Goal: Task Accomplishment & Management: Complete application form

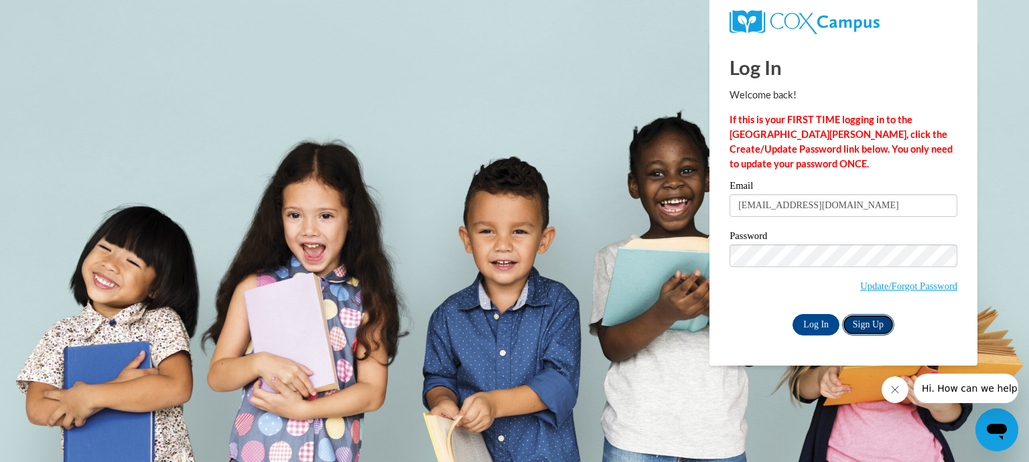
click at [866, 322] on link "Sign Up" at bounding box center [868, 324] width 52 height 21
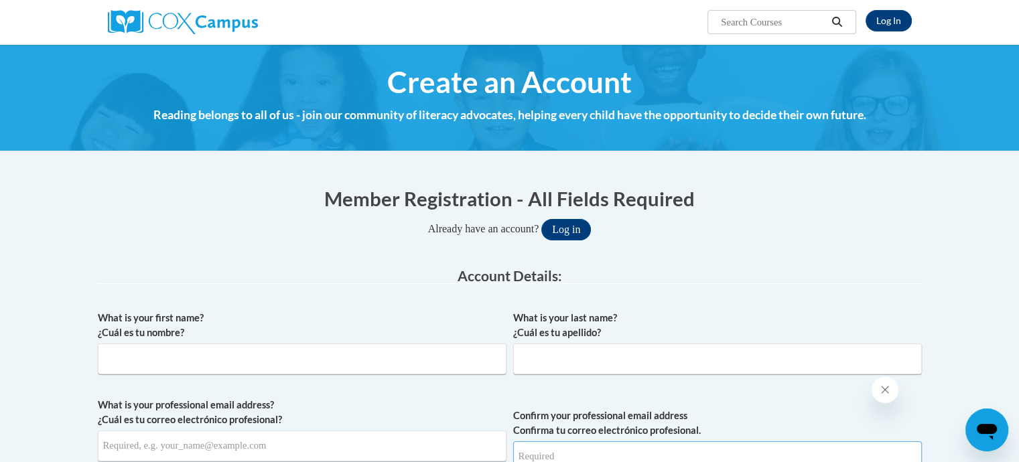
type input "samadaharrell@icloud.com"
click at [157, 371] on input "What is your first name? ¿Cuál es tu nombre?" at bounding box center [302, 359] width 409 height 31
type input "d"
type input "D'Audrea"
click at [620, 363] on input "What is your last name? ¿Cuál es tu apellido?" at bounding box center [717, 359] width 409 height 31
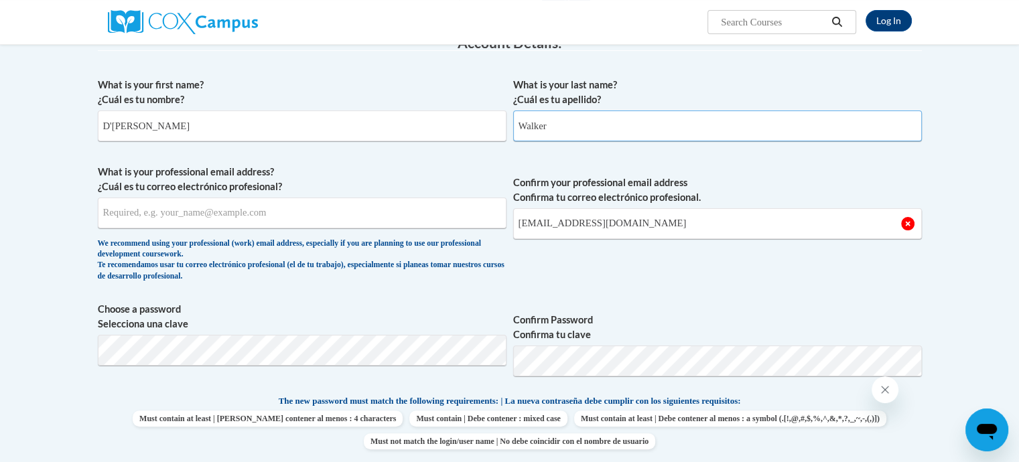
scroll to position [268, 0]
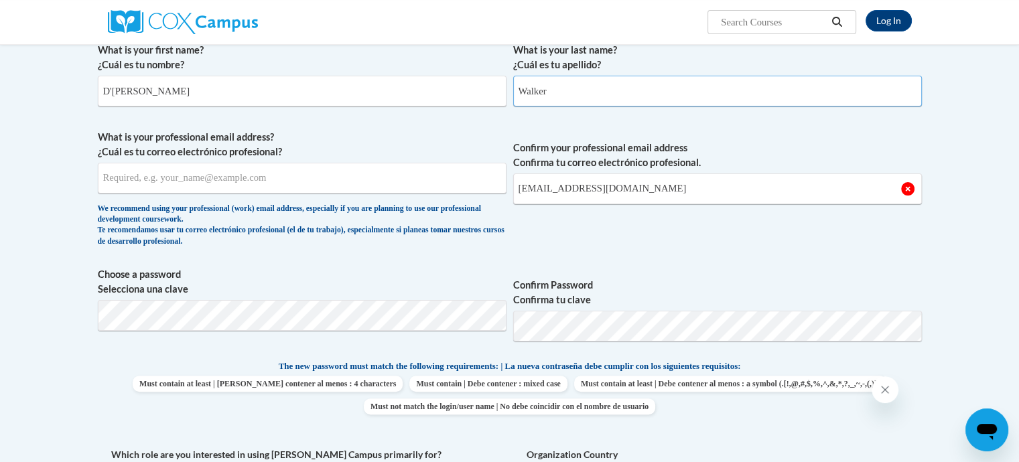
type input "Walker"
click at [182, 180] on input "What is your professional email address? ¿Cuál es tu correo electrónico profesi…" at bounding box center [302, 178] width 409 height 31
type input "trinitylearningcenter1@gmail.com"
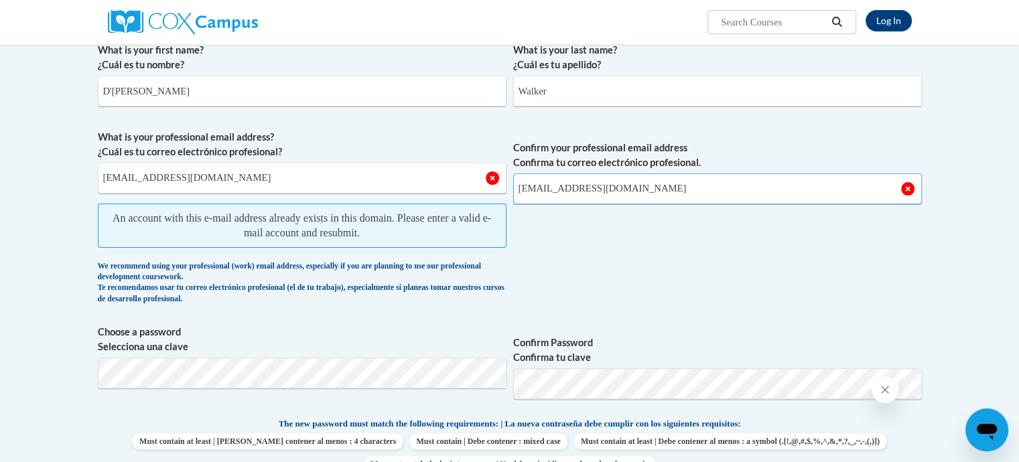
click at [547, 195] on input "samadaharrell@icloud.com" at bounding box center [717, 189] width 409 height 31
drag, startPoint x: 641, startPoint y: 188, endPoint x: 518, endPoint y: 230, distance: 130.1
click at [497, 212] on span "What is your professional email address? ¿Cuál es tu correo electrónico profesi…" at bounding box center [510, 221] width 824 height 182
click at [546, 238] on span "Confirm your professional email address Confirma tu correo electrónico profesio…" at bounding box center [717, 221] width 409 height 182
click at [632, 190] on input "samadaharrell@icloud.com" at bounding box center [717, 189] width 409 height 31
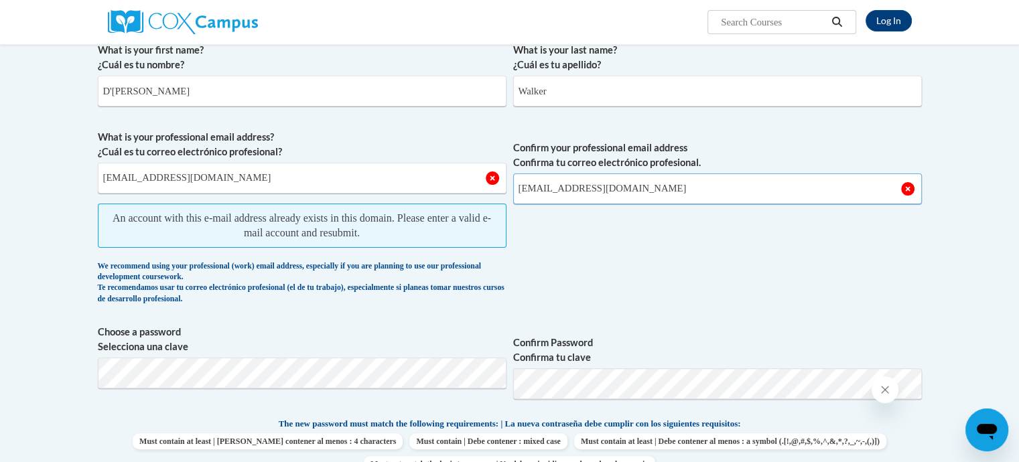
type input "trinitylearningcenter1@gmail.com"
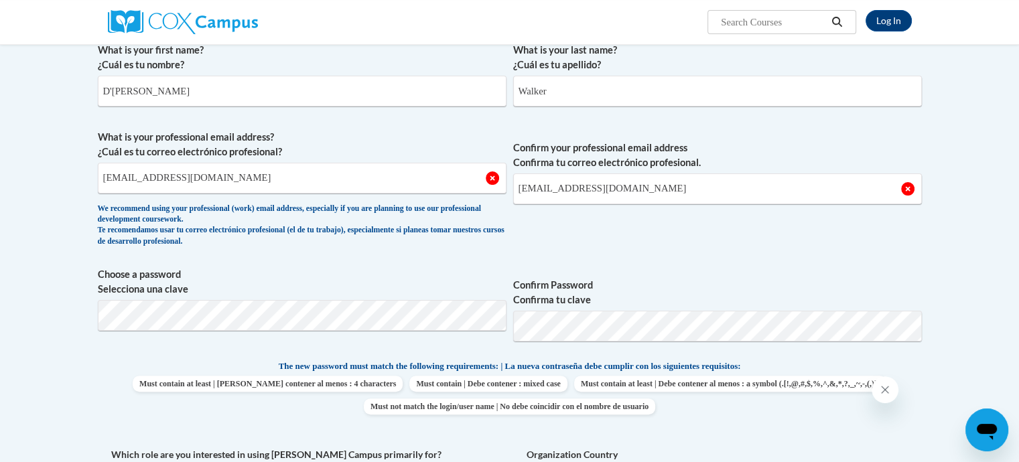
click at [682, 254] on div "What is your first name? ¿Cuál es tu nombre? D'Audrea What is your last name? ¿…" at bounding box center [510, 341] width 824 height 611
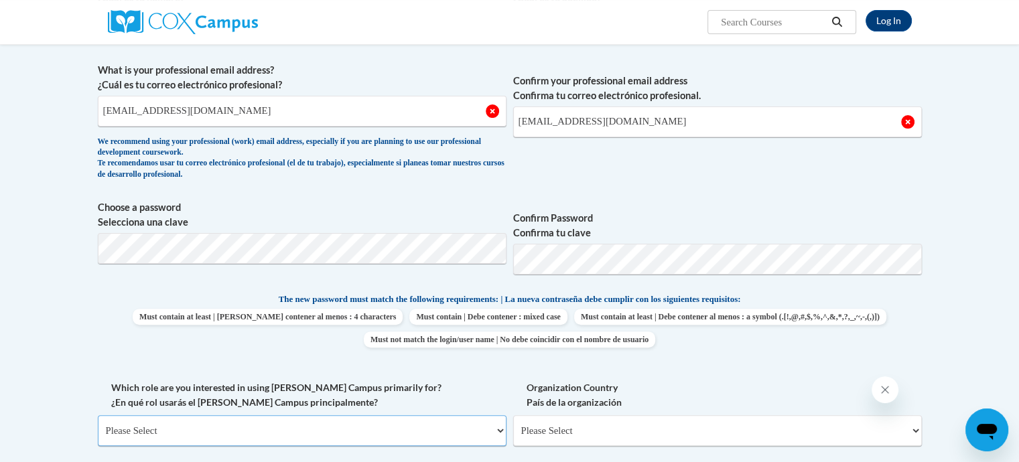
click at [501, 431] on select "Please Select College/University | Colegio/Universidad Community/Nonprofit Part…" at bounding box center [302, 431] width 409 height 31
click at [501, 430] on select "Please Select College/University | Colegio/Universidad Community/Nonprofit Part…" at bounding box center [302, 431] width 409 height 31
select select "fbf2d438-af2f-41f8-98f1-81c410e29de3"
click at [98, 416] on select "Please Select College/University | Colegio/Universidad Community/Nonprofit Part…" at bounding box center [302, 431] width 409 height 31
click at [651, 436] on select "Please Select Early Learning/Daycare Teacher/Family Home Care Provider | Maestr…" at bounding box center [717, 431] width 409 height 31
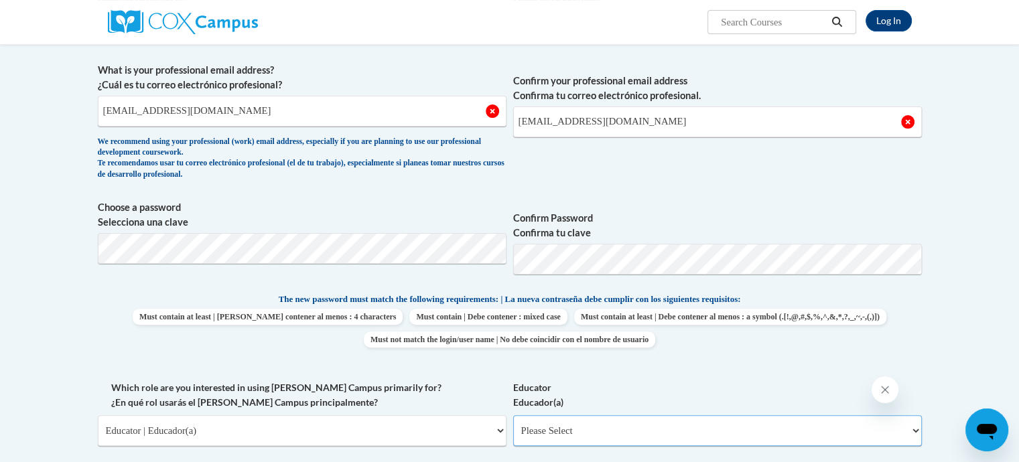
select select "5e2af403-4f2c-4e49-a02f-103e55d7b75b"
click at [513, 416] on select "Please Select Early Learning/Daycare Teacher/Family Home Care Provider | Maestr…" at bounding box center [717, 431] width 409 height 31
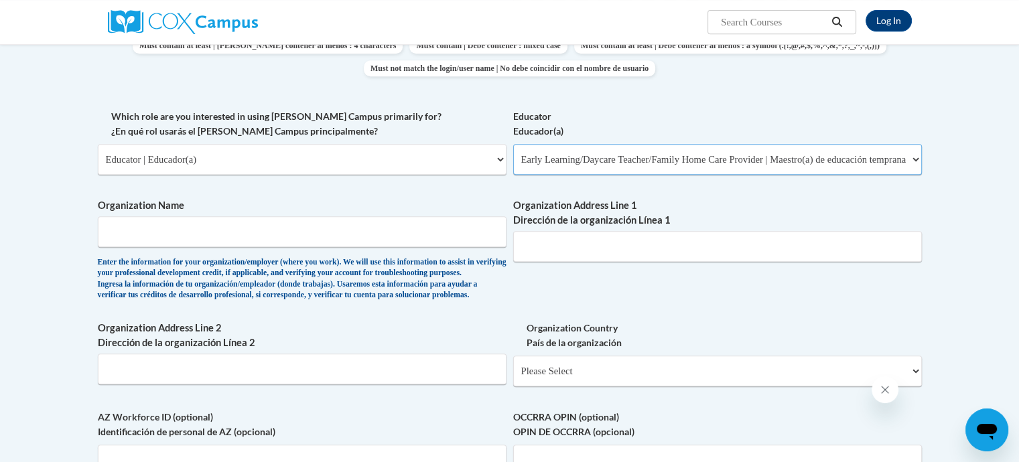
scroll to position [626, 0]
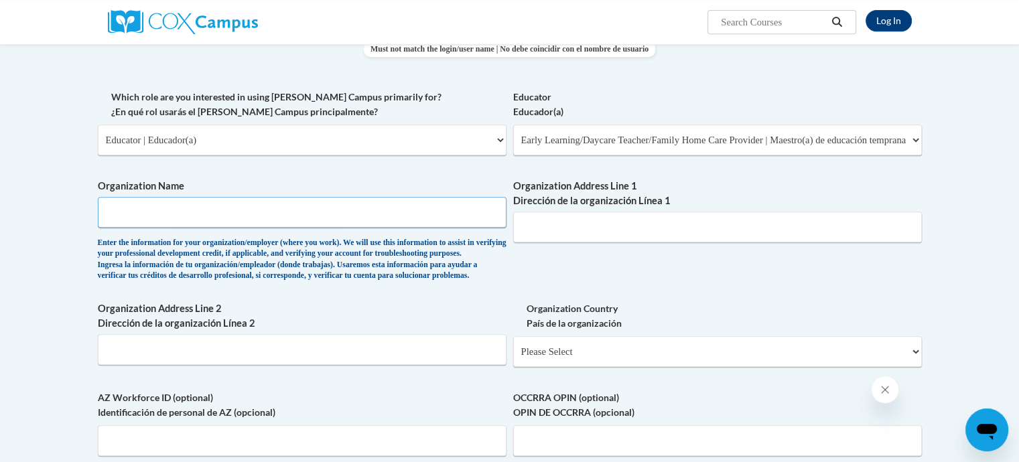
click at [196, 212] on input "Organization Name" at bounding box center [302, 212] width 409 height 31
type input "Trinity Learning Center"
type input "1255 Dr. Martin Luther King Jr. Drive"
click at [535, 367] on select "Please Select United States | Estados Unidos Outside of the United States | Fue…" at bounding box center [717, 351] width 409 height 31
select select "ad49bcad-a171-4b2e-b99c-48b446064914"
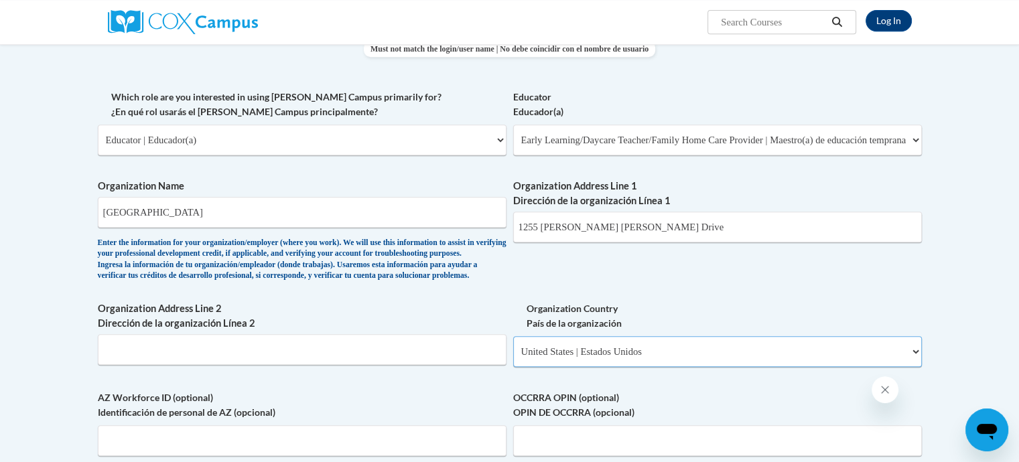
click at [513, 358] on select "Please Select United States | Estados Unidos Outside of the United States | Fue…" at bounding box center [717, 351] width 409 height 31
select select
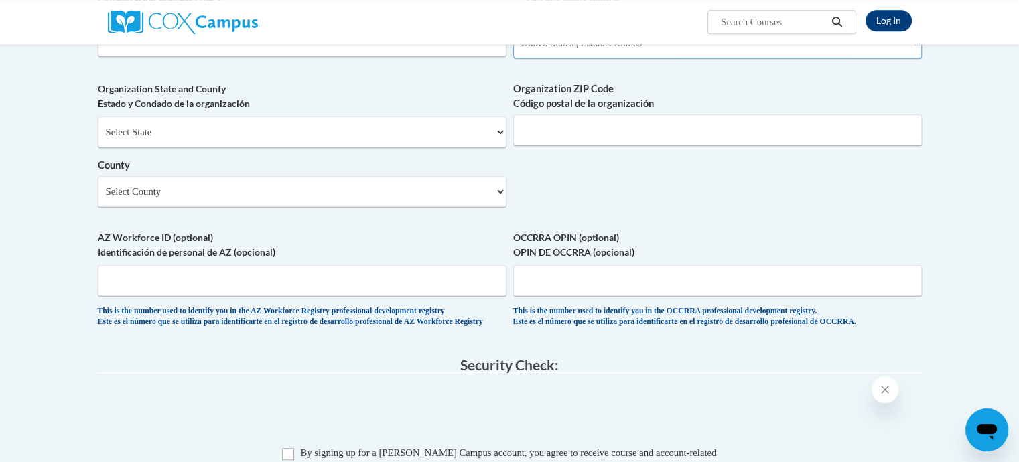
scroll to position [938, 0]
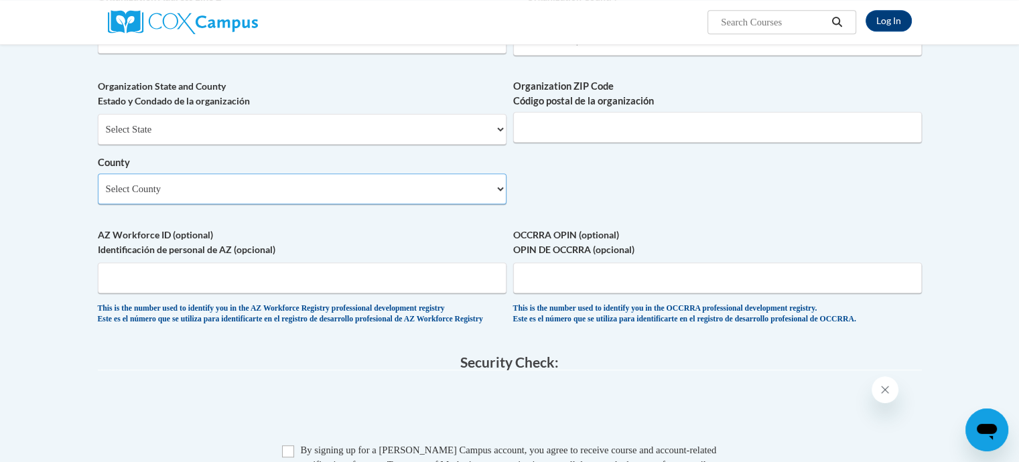
click at [314, 204] on select "Select County Appling Atkinson Bacon Baker Baldwin Banks Barrow Bartow Ben Hill…" at bounding box center [302, 189] width 409 height 31
click at [157, 204] on select "Select County Appling Atkinson Bacon Baker Baldwin Banks Barrow Bartow Ben Hill…" at bounding box center [302, 189] width 409 height 31
select select "Dodge"
click at [98, 195] on select "Select County Appling Atkinson Bacon Baker Baldwin Banks Barrow Bartow Ben Hill…" at bounding box center [302, 189] width 409 height 31
click at [137, 294] on input "AZ Workforce ID (optional) Identificación de personal de AZ (opcional)" at bounding box center [302, 278] width 409 height 31
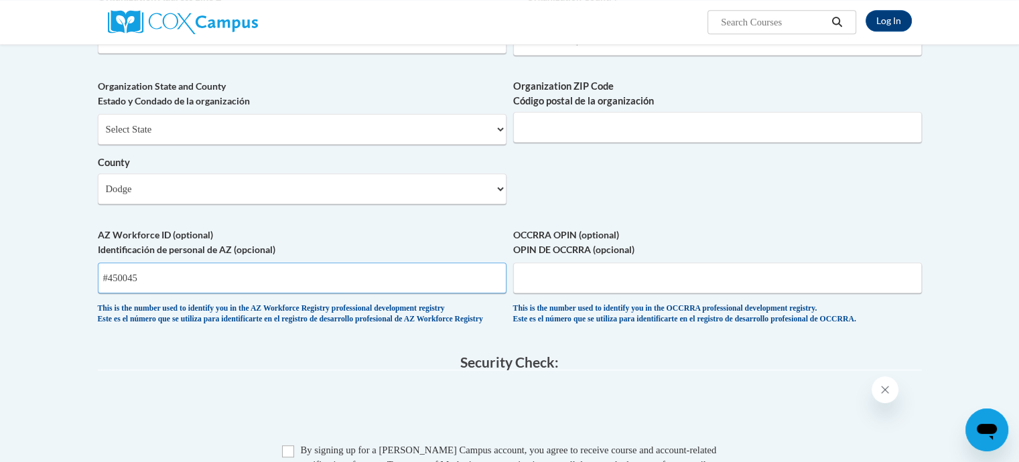
type input "#450045"
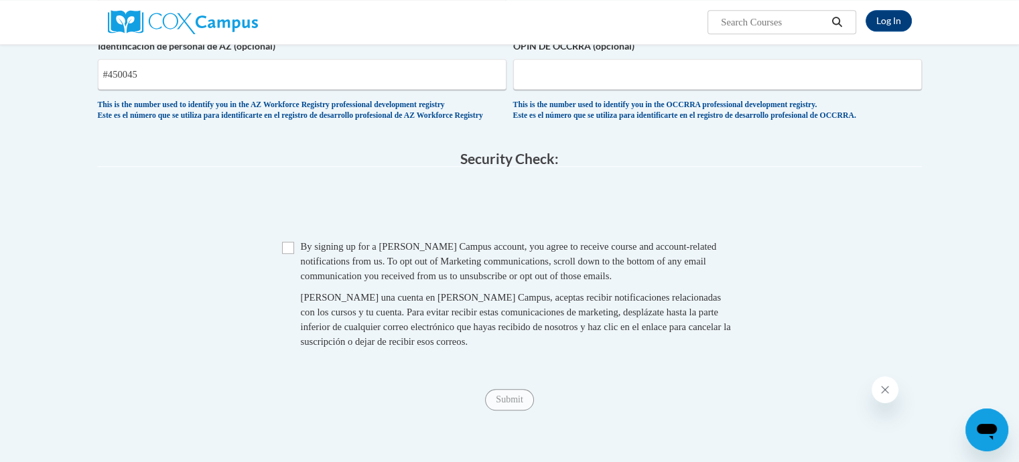
scroll to position [1206, 0]
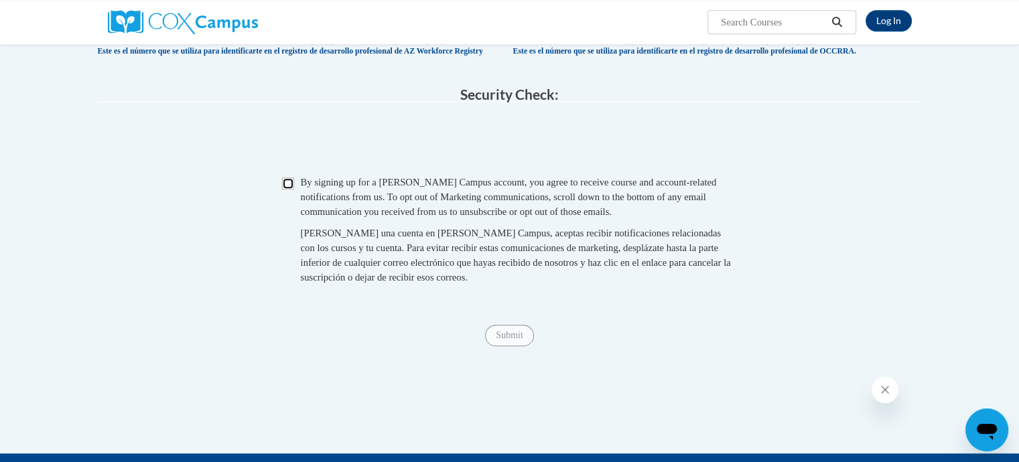
click at [286, 190] on input "Checkbox" at bounding box center [288, 184] width 12 height 12
checkbox input "true"
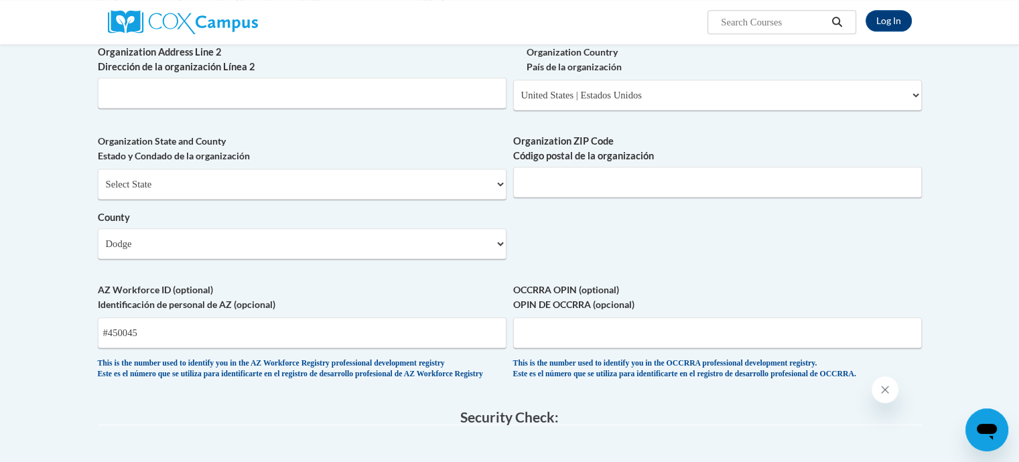
scroll to position [871, 0]
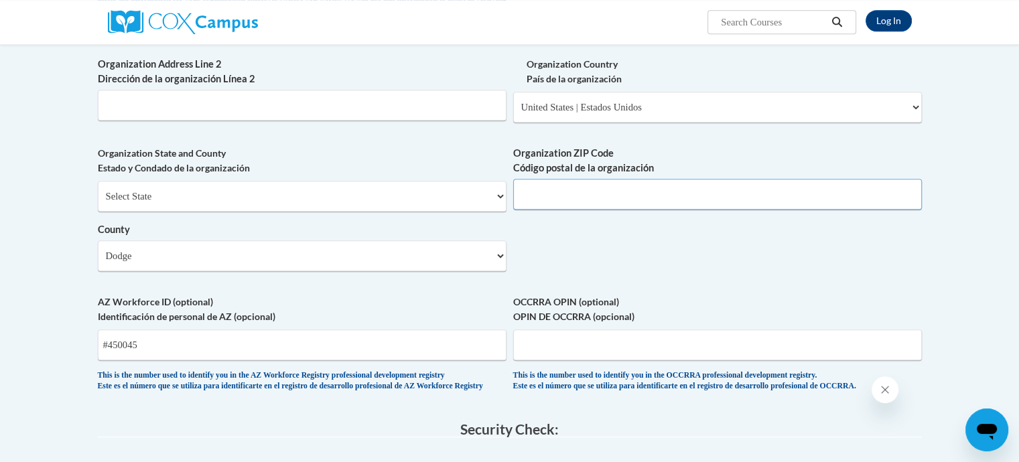
click at [542, 207] on input "Organization ZIP Code Código postal de la organización" at bounding box center [717, 194] width 409 height 31
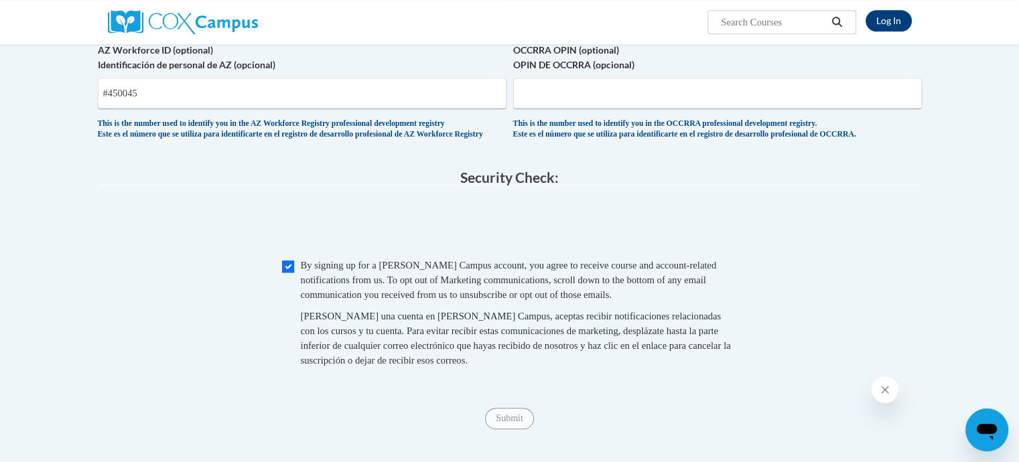
scroll to position [1139, 0]
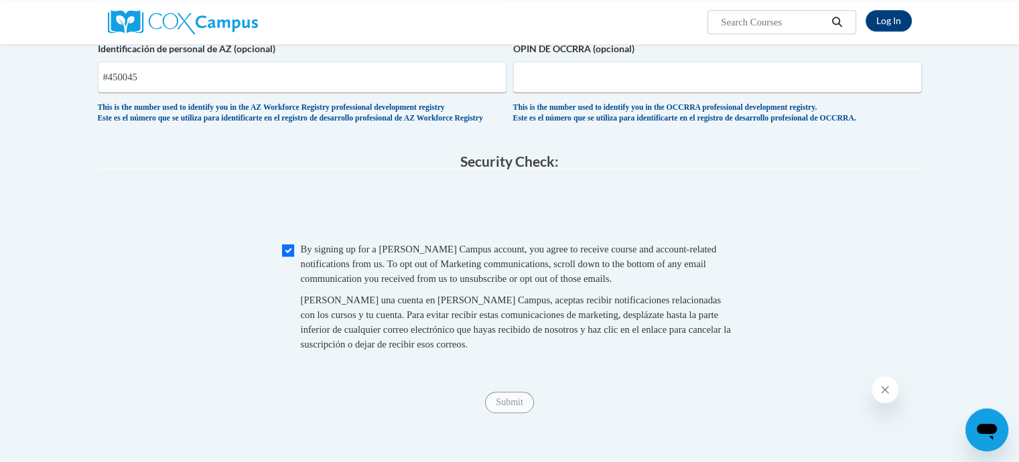
type input "31023"
click at [287, 257] on input "Checkbox" at bounding box center [288, 251] width 12 height 12
click at [286, 257] on input "Checkbox" at bounding box center [288, 251] width 12 height 12
checkbox input "true"
click at [491, 407] on span "Submit" at bounding box center [509, 401] width 48 height 11
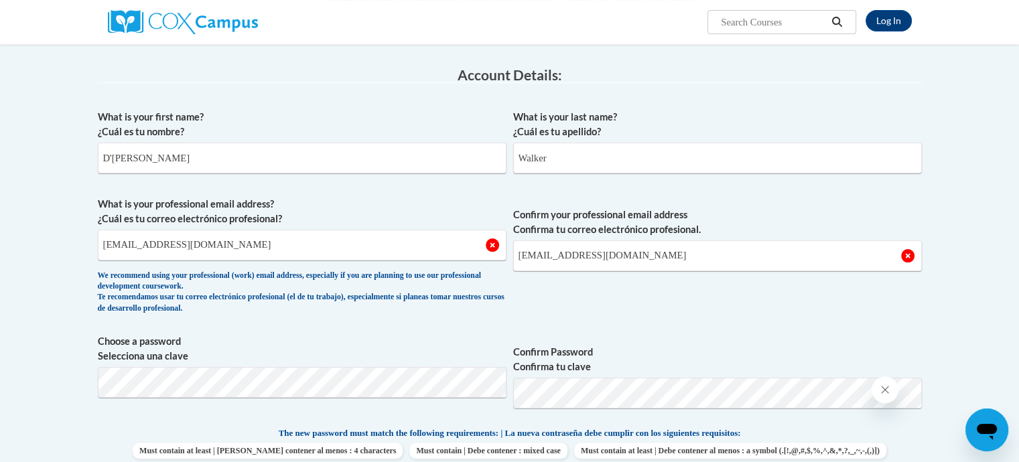
scroll to position [1155, 0]
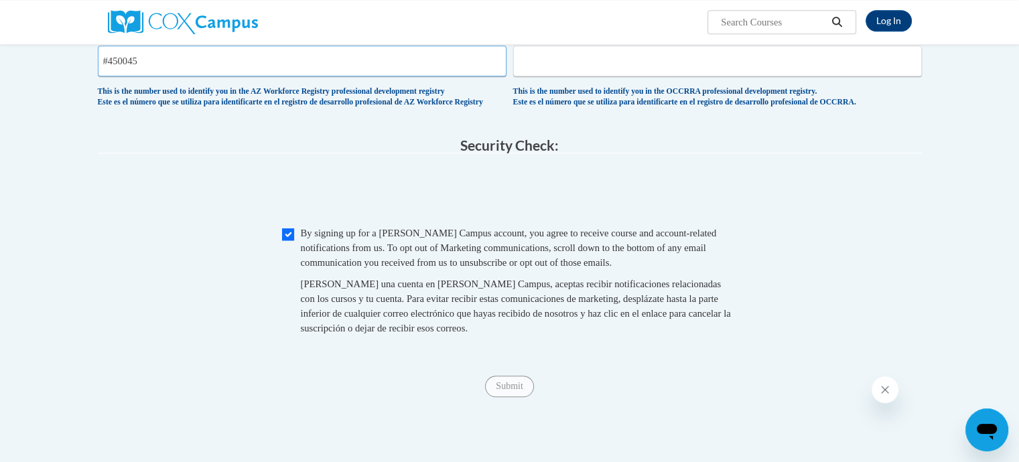
click at [107, 76] on input "#450045" at bounding box center [302, 61] width 409 height 31
type input "450045"
click at [290, 241] on input "Checkbox" at bounding box center [288, 235] width 12 height 12
checkbox input "true"
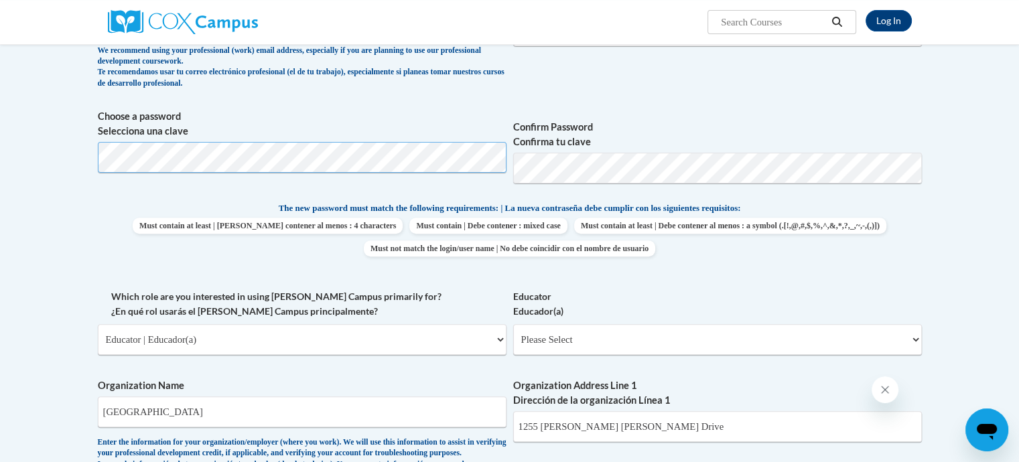
scroll to position [469, 0]
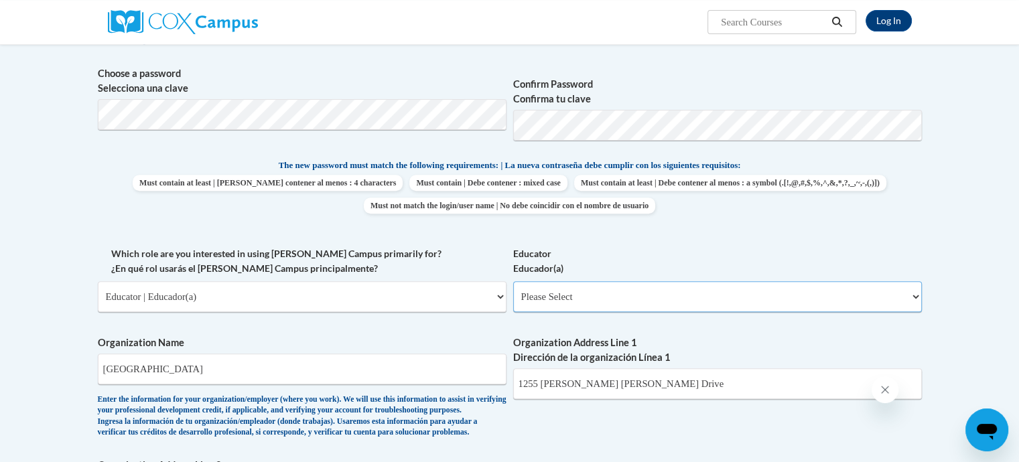
click at [614, 298] on select "Please Select Early Learning/Daycare Teacher/Family Home Care Provider | Maestr…" at bounding box center [717, 296] width 409 height 31
select select "5e2af403-4f2c-4e49-a02f-103e55d7b75b"
click at [513, 281] on select "Please Select Early Learning/Daycare Teacher/Family Home Care Provider | Maestr…" at bounding box center [717, 296] width 409 height 31
select select "null"
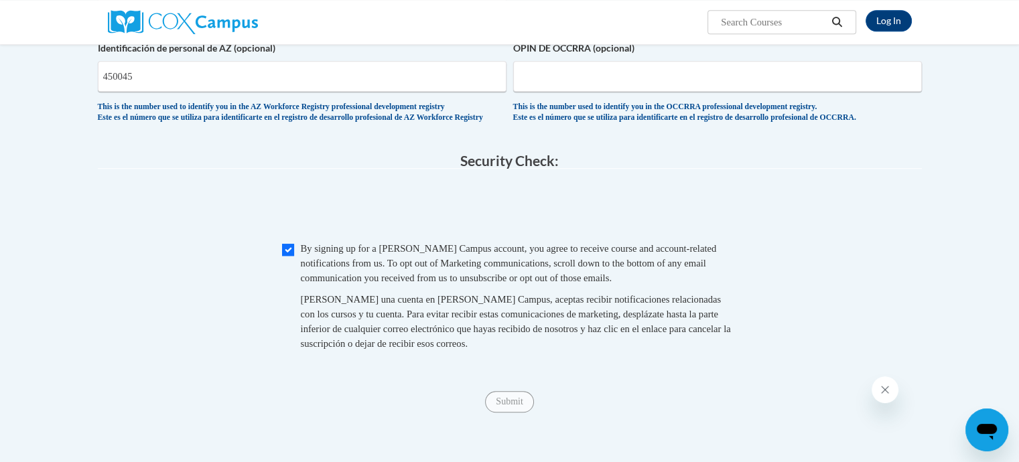
scroll to position [1340, 0]
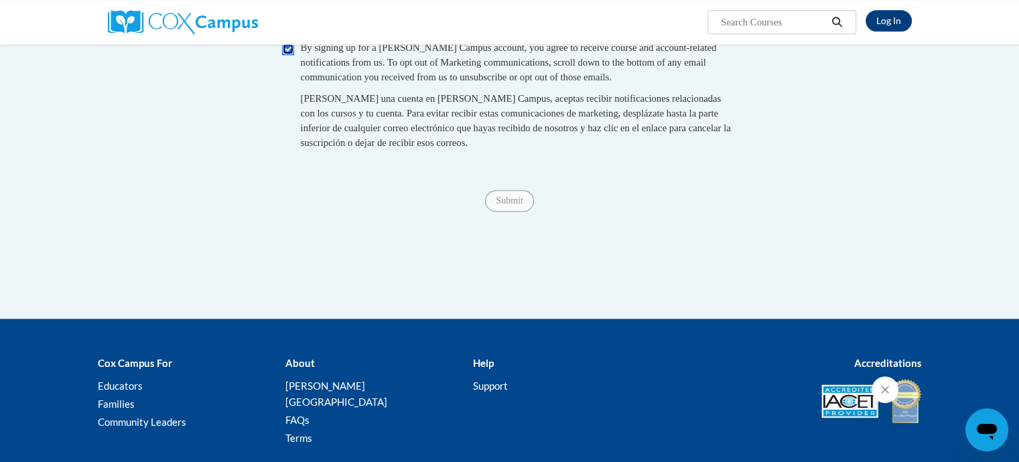
click at [287, 55] on input "Checkbox" at bounding box center [288, 49] width 12 height 12
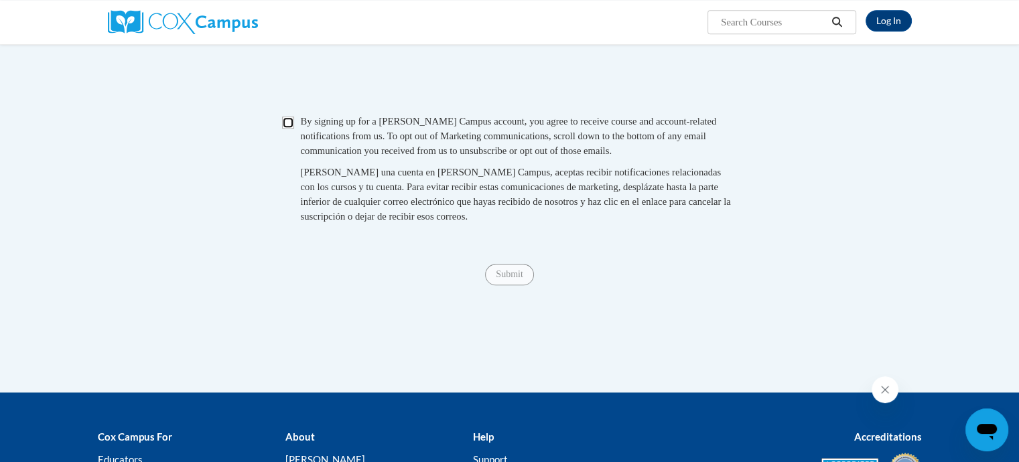
scroll to position [1139, 0]
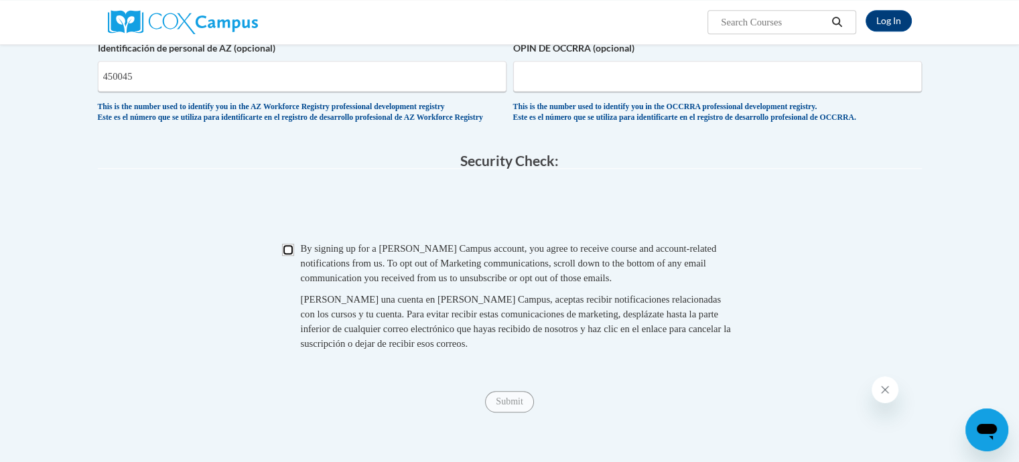
click at [285, 256] on input "Checkbox" at bounding box center [288, 250] width 12 height 12
checkbox input "true"
click at [517, 406] on span "Submit" at bounding box center [509, 400] width 48 height 11
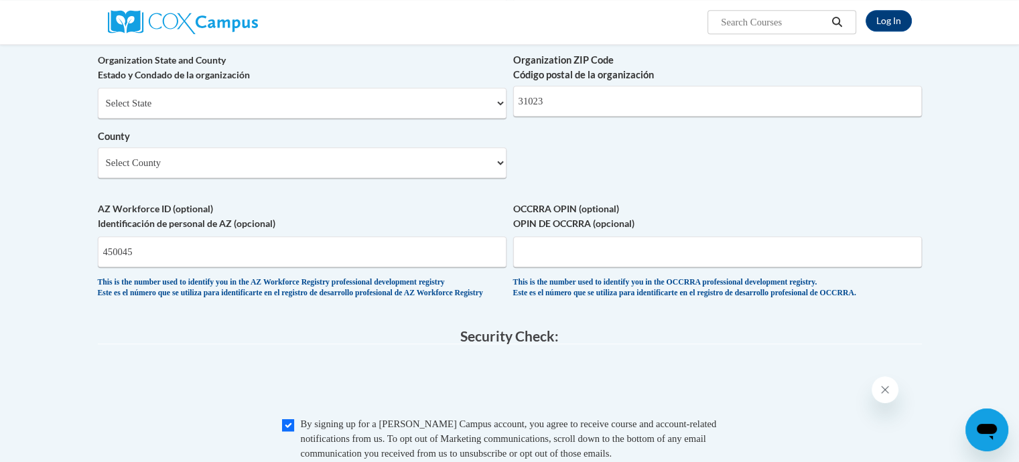
scroll to position [804, 0]
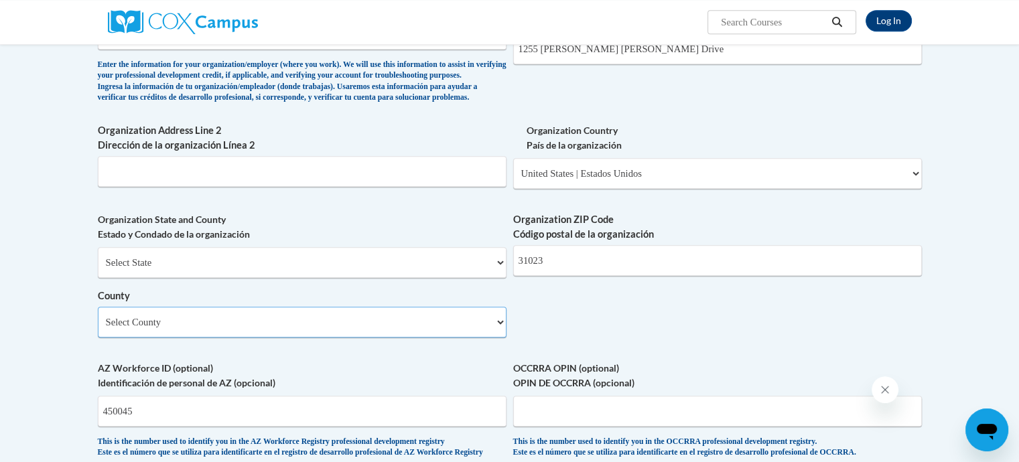
click at [487, 338] on select "Select County Appling Atkinson Bacon Baker Baldwin Banks Barrow Bartow Ben Hill…" at bounding box center [302, 322] width 409 height 31
select select "Dodge"
click at [98, 329] on select "Select County Appling Atkinson Bacon Baker Baldwin Banks Barrow Bartow Ben Hill…" at bounding box center [302, 322] width 409 height 31
click at [241, 278] on select "Select State Alabama Alaska Arizona Arkansas California Colorado Connecticut De…" at bounding box center [302, 262] width 409 height 31
select select "Georgia"
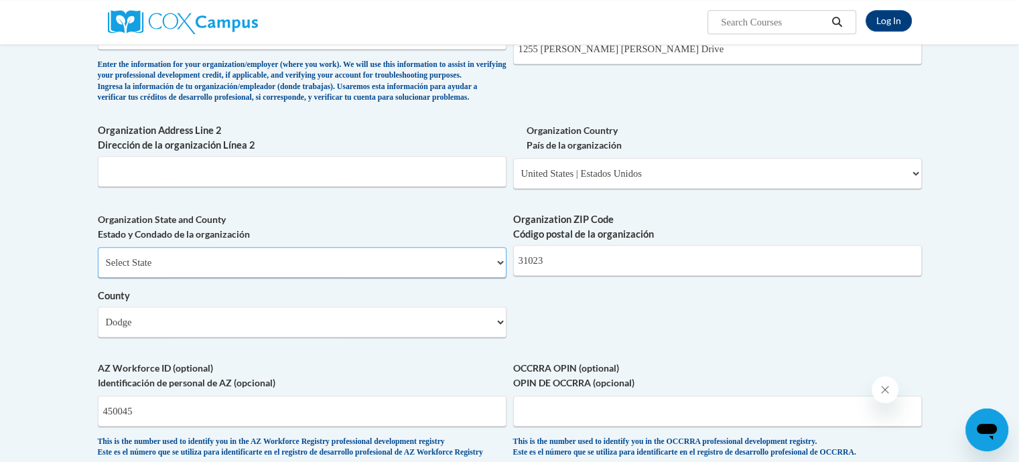
click at [98, 269] on select "Select State Alabama Alaska Arizona Arkansas California Colorado Connecticut De…" at bounding box center [302, 262] width 409 height 31
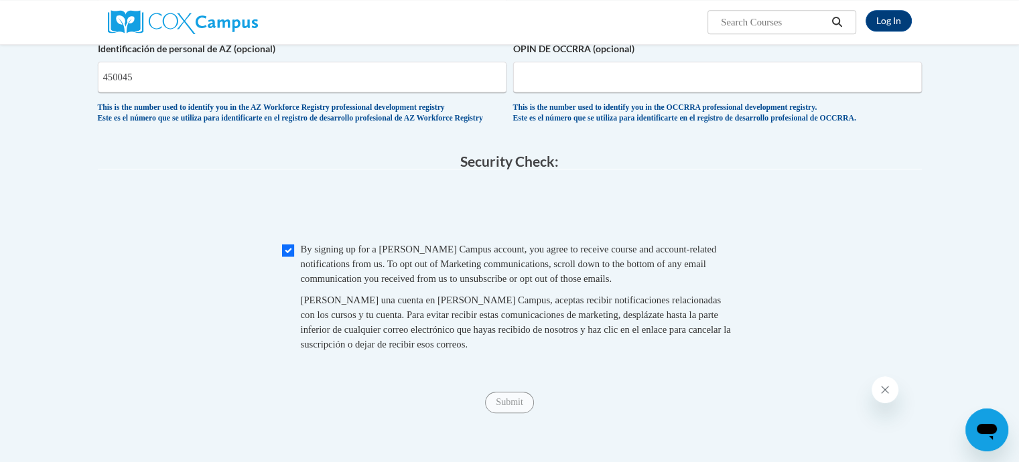
scroll to position [1139, 0]
click at [286, 256] on input "Checkbox" at bounding box center [288, 250] width 12 height 12
click at [515, 406] on span "Submit" at bounding box center [509, 400] width 48 height 11
click at [286, 256] on input "Checkbox" at bounding box center [288, 250] width 12 height 12
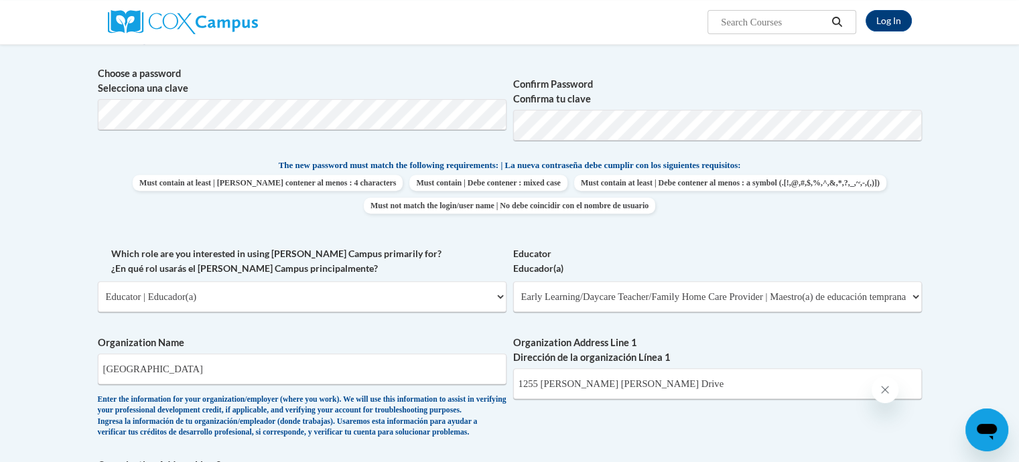
scroll to position [1155, 0]
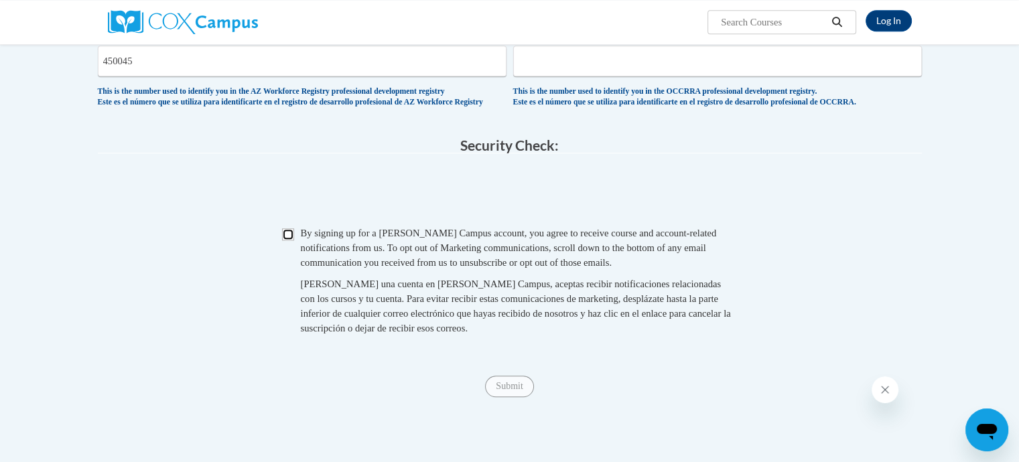
click at [283, 241] on input "Checkbox" at bounding box center [288, 235] width 12 height 12
click at [512, 391] on span "Submit" at bounding box center [509, 385] width 48 height 11
drag, startPoint x: 512, startPoint y: 423, endPoint x: 483, endPoint y: 397, distance: 39.0
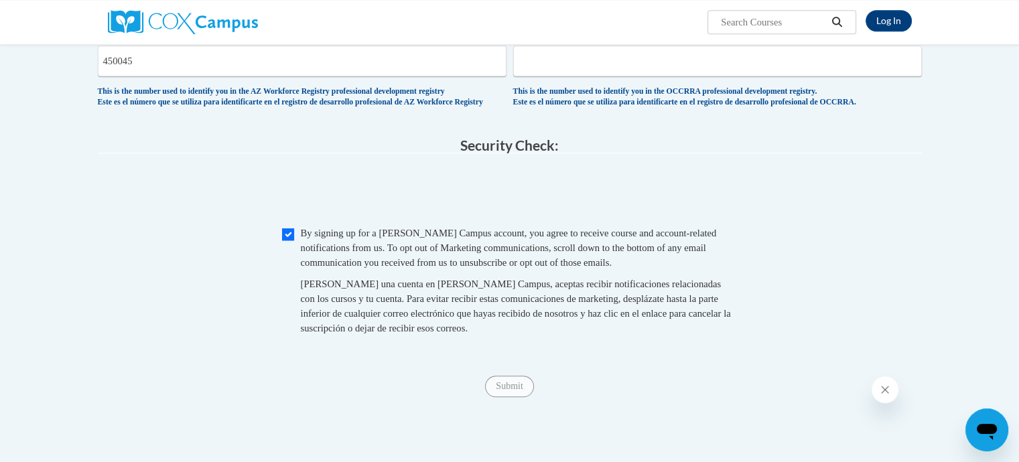
click at [512, 391] on span "Submit" at bounding box center [509, 385] width 48 height 11
click at [288, 241] on input "Checkbox" at bounding box center [288, 235] width 12 height 12
click at [290, 241] on input "Checkbox" at bounding box center [288, 235] width 12 height 12
checkbox input "true"
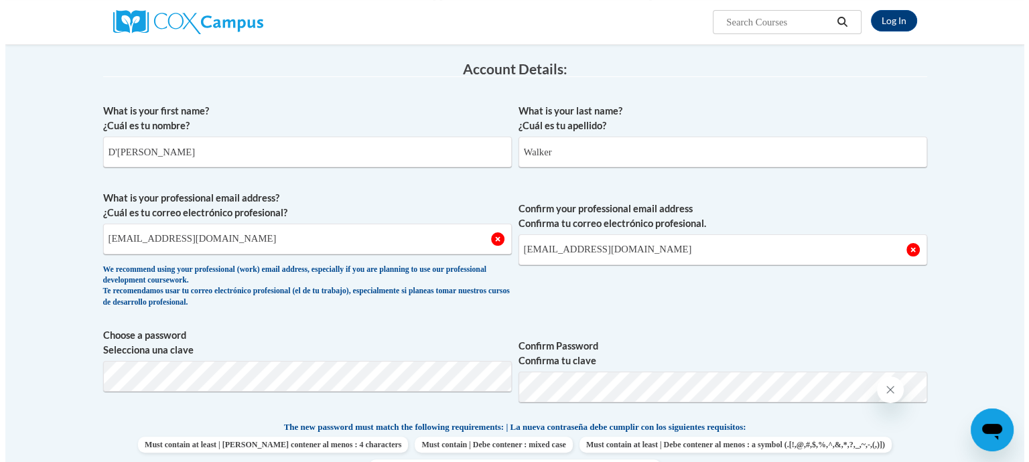
scroll to position [0, 0]
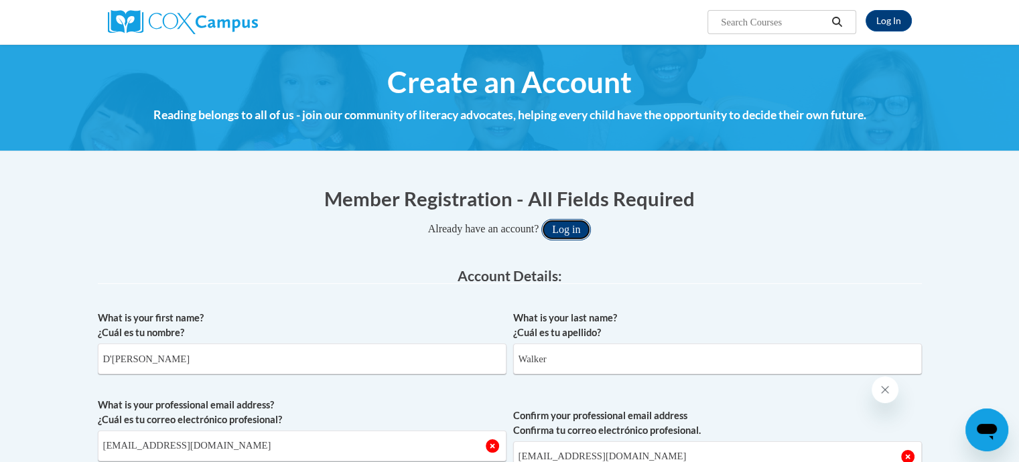
click at [560, 228] on button "Log in" at bounding box center [567, 229] width 50 height 21
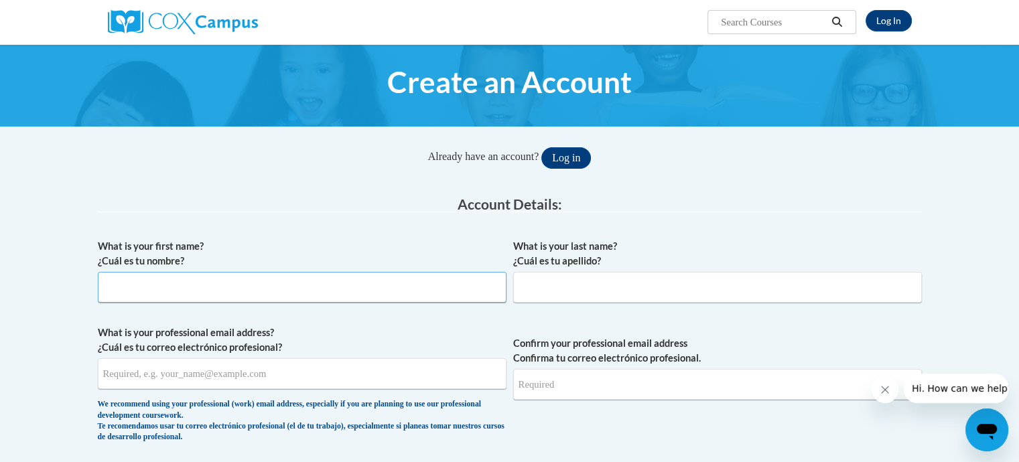
click at [182, 281] on input "What is your first name? ¿Cuál es tu nombre?" at bounding box center [302, 287] width 409 height 31
type input "D'Audrea"
click at [538, 298] on input "What is your last name? ¿Cuál es tu apellido?" at bounding box center [717, 287] width 409 height 31
type input "Walker"
click at [137, 379] on input "What is your professional email address? ¿Cuál es tu correo electrónico profesi…" at bounding box center [302, 374] width 409 height 31
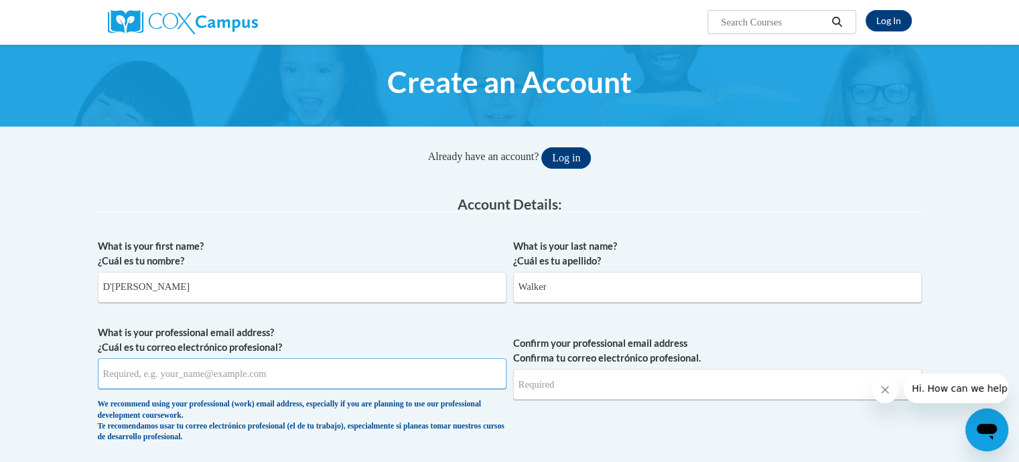
type input "trinitylearningcenter1@gmail.com"
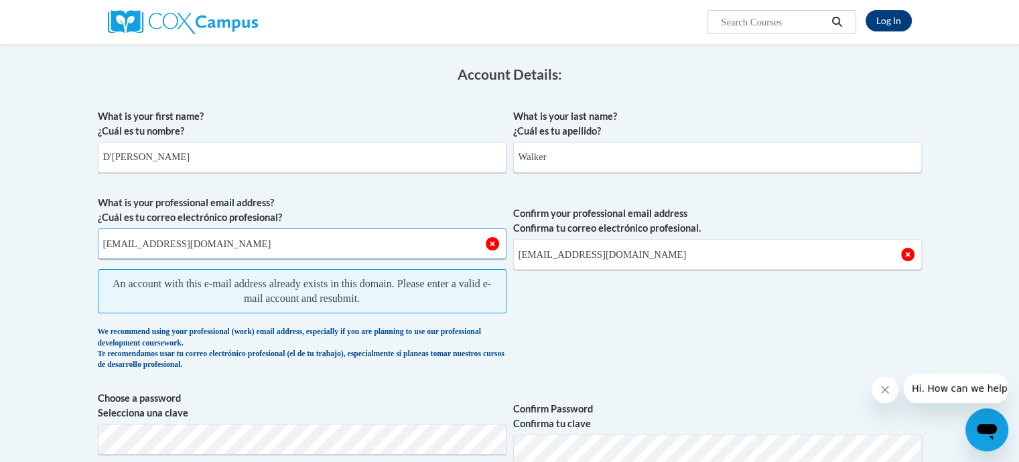
scroll to position [134, 0]
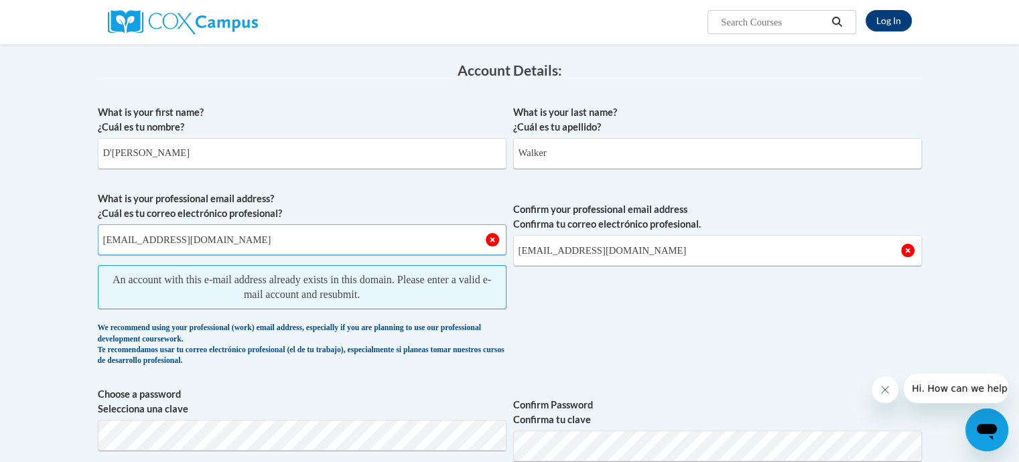
click at [261, 243] on input "trinitylearningcenter1@gmail.com" at bounding box center [302, 240] width 409 height 31
type input "t"
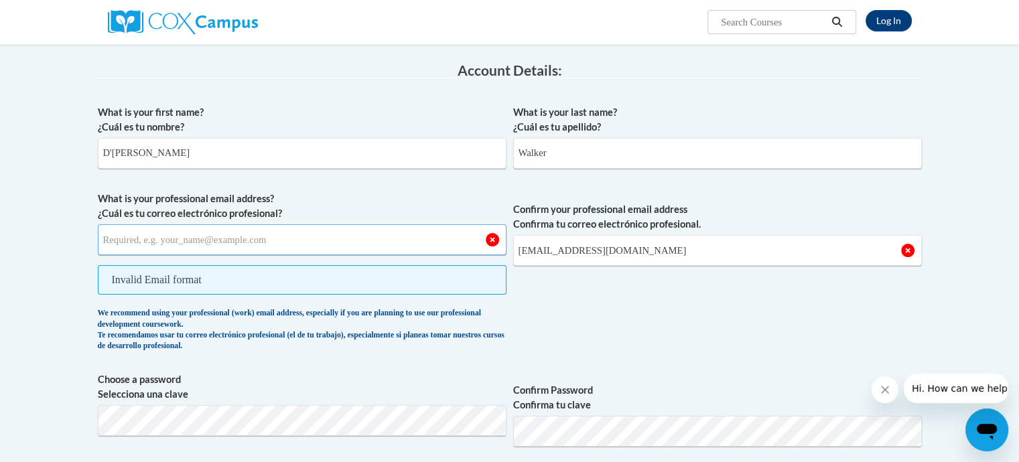
click at [123, 247] on input "What is your professional email address? ¿Cuál es tu correo electrónico profesi…" at bounding box center [302, 240] width 409 height 31
click at [542, 13] on button "Log in" at bounding box center [567, 23] width 50 height 21
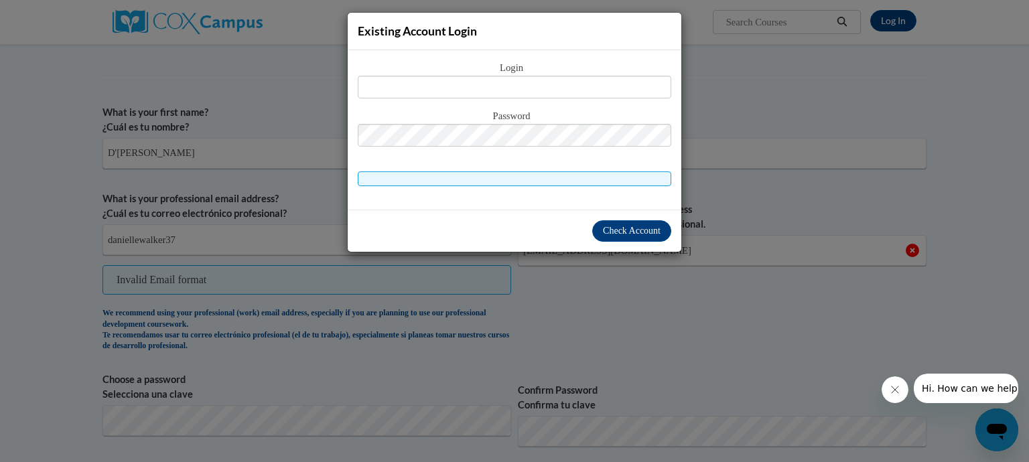
click at [287, 113] on div "Existing Account Login Login Password" at bounding box center [514, 231] width 1029 height 462
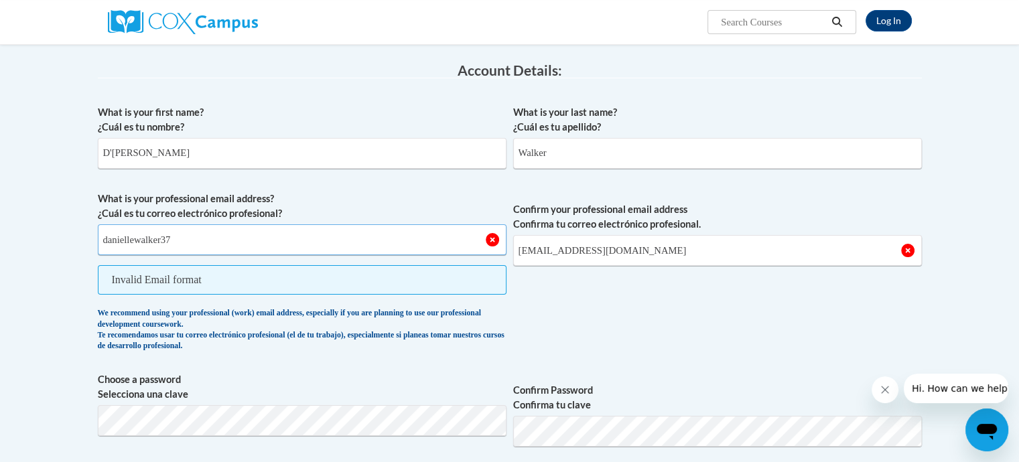
click at [178, 243] on input "daniellewalker37" at bounding box center [302, 240] width 409 height 31
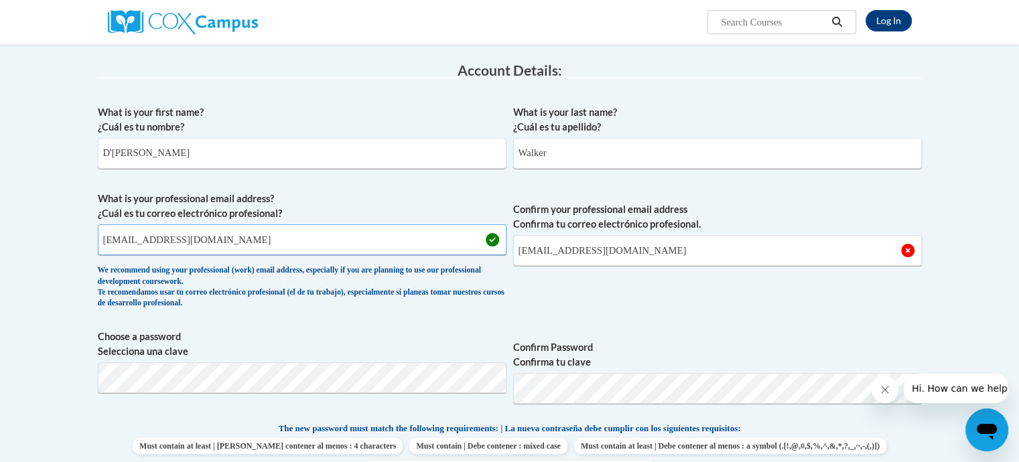
type input "daniellewalker373@gmail.com"
click at [689, 255] on input "trinitylearningcenter1@gmail.com" at bounding box center [717, 250] width 409 height 31
type input "t"
type input "daniellewalker373@gmail.com"
click at [702, 322] on div "What is your first name? ¿Cuál es tu nombre? D'Audrea What is your last name? ¿…" at bounding box center [510, 404] width 824 height 611
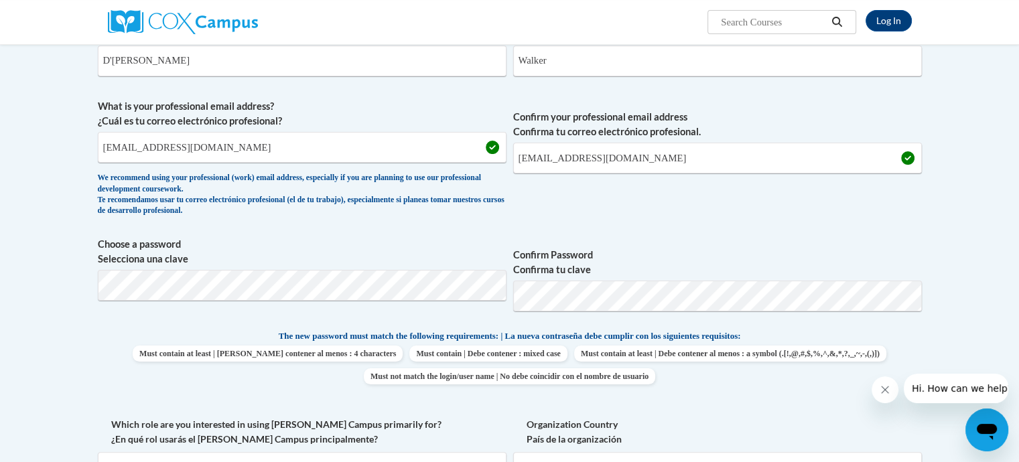
scroll to position [335, 0]
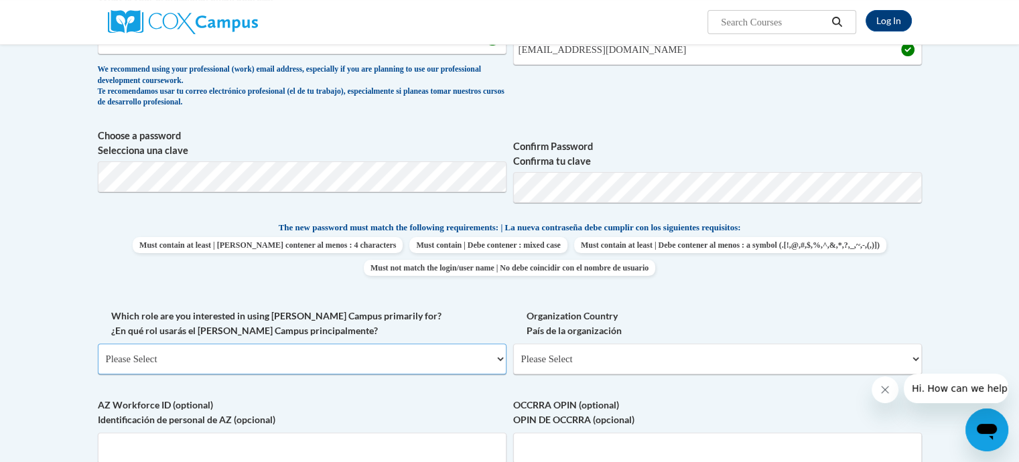
click at [186, 365] on select "Please Select College/University | Colegio/Universidad Community/Nonprofit Part…" at bounding box center [302, 359] width 409 height 31
select select "fbf2d438-af2f-41f8-98f1-81c410e29de3"
click at [98, 344] on select "Please Select College/University | Colegio/Universidad Community/Nonprofit Part…" at bounding box center [302, 359] width 409 height 31
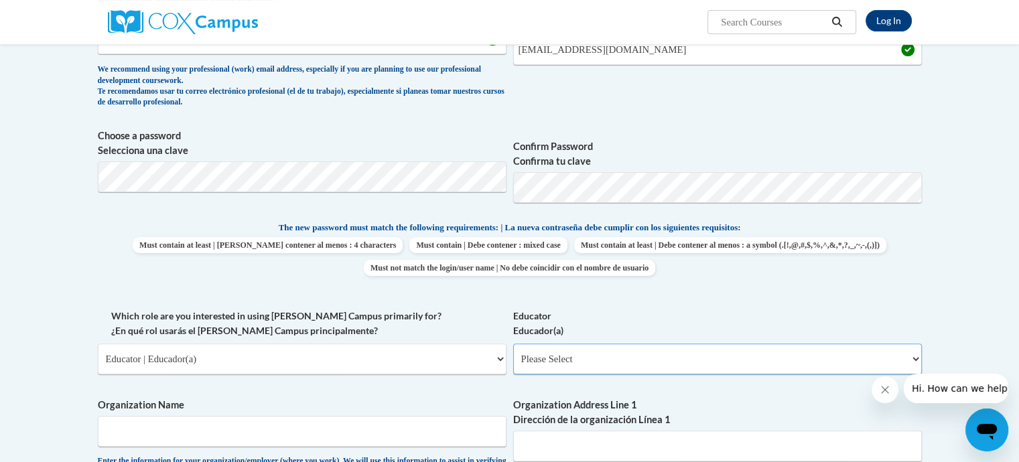
click at [580, 353] on select "Please Select Early Learning/Daycare Teacher/Family Home Care Provider | Maestr…" at bounding box center [717, 359] width 409 height 31
select select "5e2af403-4f2c-4e49-a02f-103e55d7b75b"
click at [513, 344] on select "Please Select Early Learning/Daycare Teacher/Family Home Care Provider | Maestr…" at bounding box center [717, 359] width 409 height 31
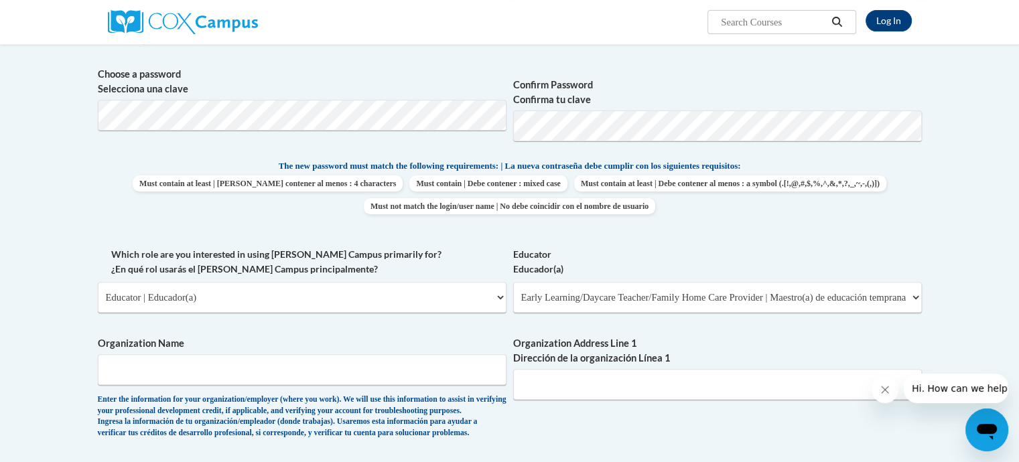
scroll to position [402, 0]
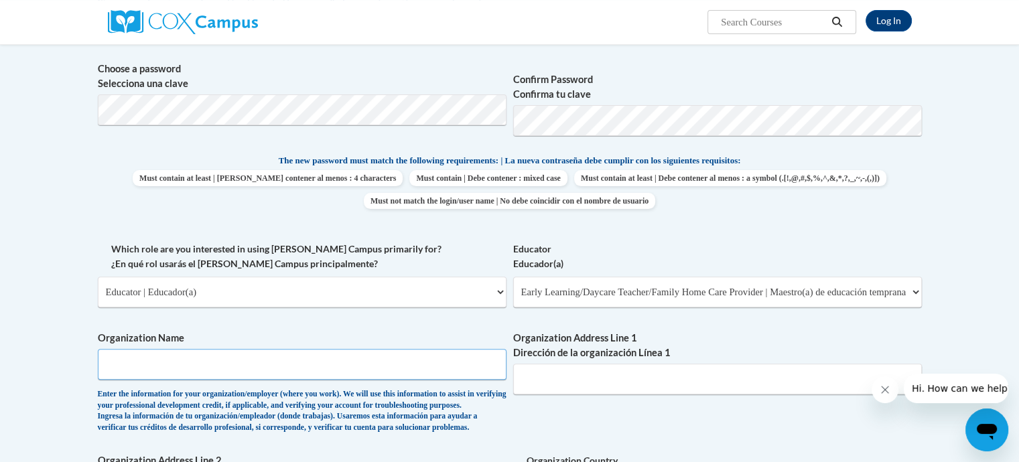
click at [178, 363] on input "Organization Name" at bounding box center [302, 364] width 409 height 31
type input "Trinity Learning Center"
type input "1255 Dr. Martin Luther King Jr. Drive"
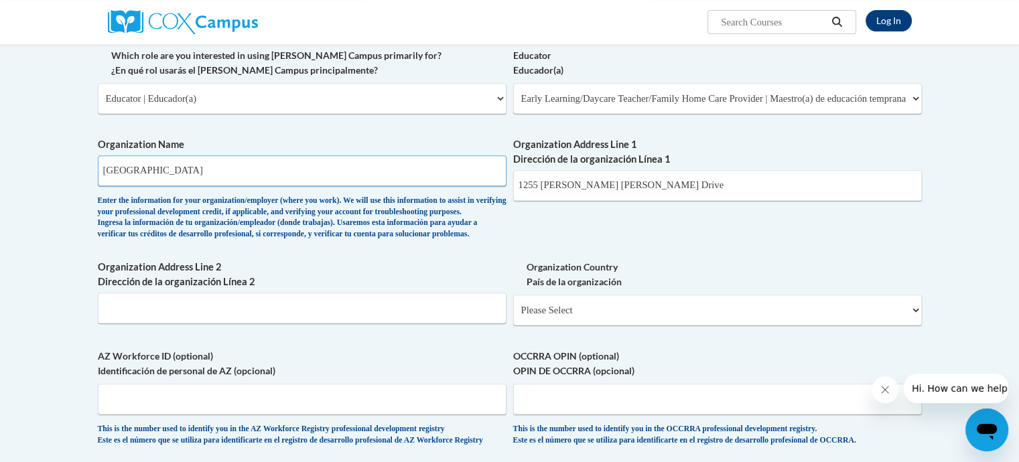
scroll to position [603, 0]
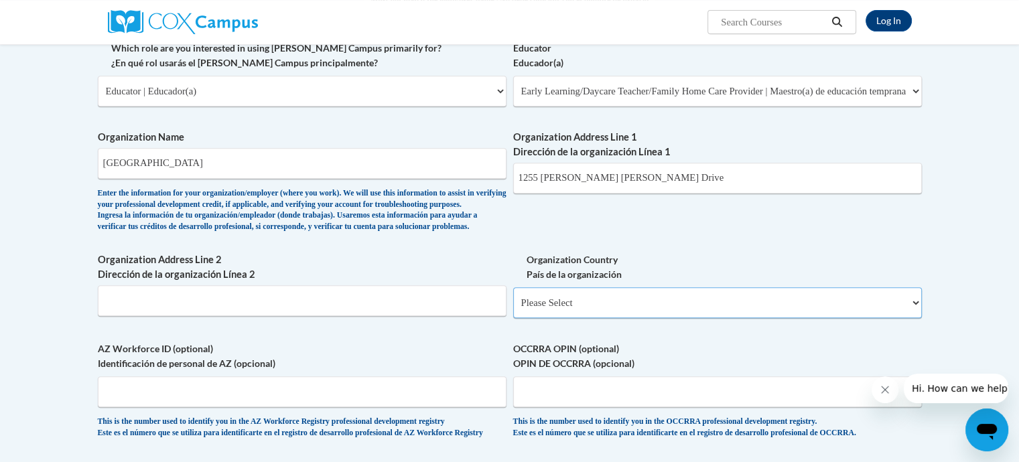
click at [590, 318] on select "Please Select United States | Estados Unidos Outside of the United States | Fue…" at bounding box center [717, 303] width 409 height 31
select select "ad49bcad-a171-4b2e-b99c-48b446064914"
click at [513, 309] on select "Please Select United States | Estados Unidos Outside of the United States | Fue…" at bounding box center [717, 303] width 409 height 31
select select
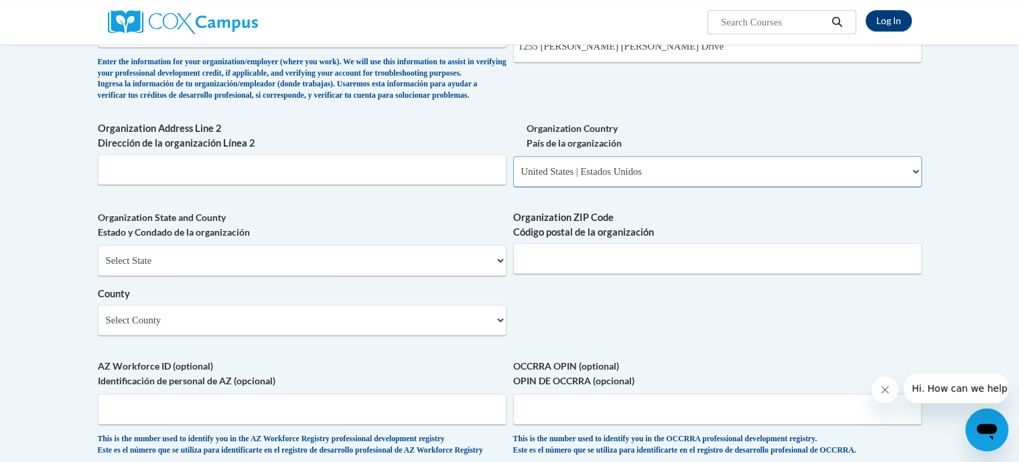
scroll to position [737, 0]
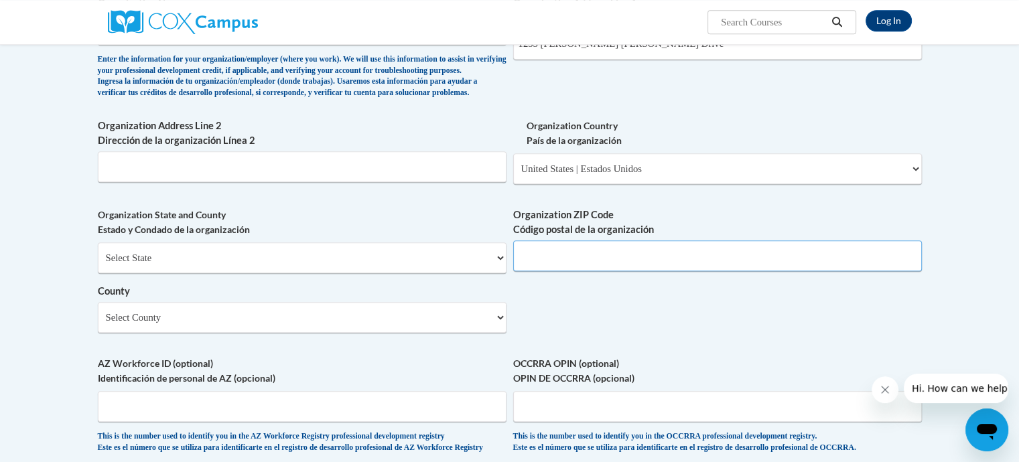
click at [613, 271] on input "Organization ZIP Code Código postal de la organización" at bounding box center [717, 256] width 409 height 31
type input "31023"
click at [194, 333] on select "Select County Appling Atkinson Bacon Baker Baldwin Banks Barrow Bartow Ben Hill…" at bounding box center [302, 317] width 409 height 31
select select "Dodge"
click at [98, 324] on select "Select County Appling Atkinson Bacon Baker Baldwin Banks Barrow Bartow Ben Hill…" at bounding box center [302, 317] width 409 height 31
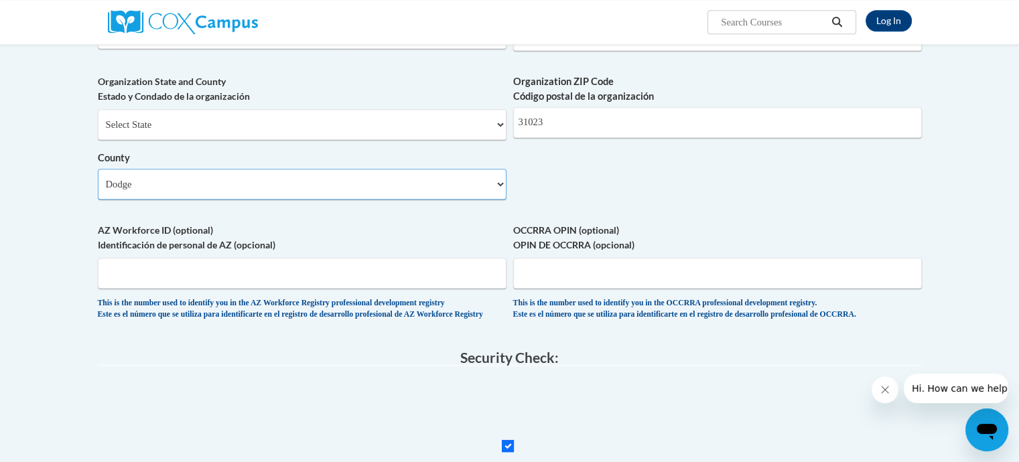
scroll to position [871, 0]
click at [162, 288] on input "AZ Workforce ID (optional) Identificación de personal de AZ (opcional)" at bounding box center [302, 272] width 409 height 31
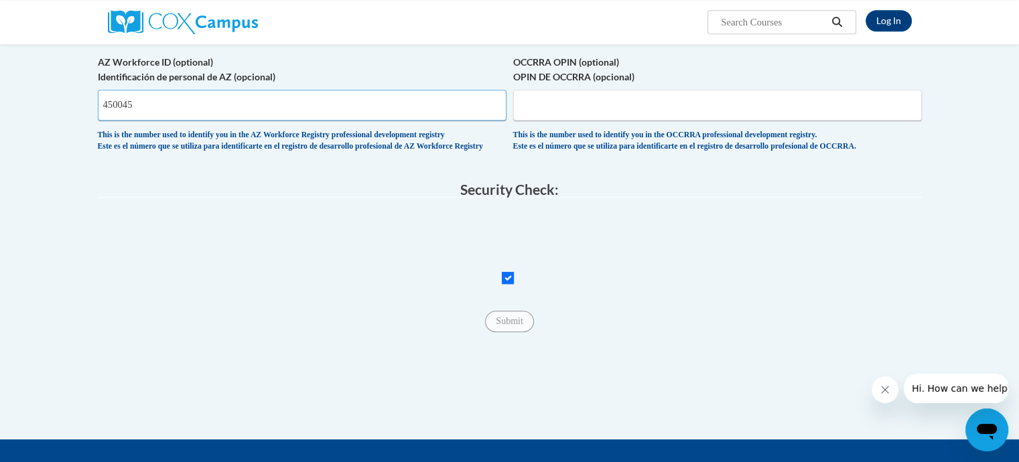
scroll to position [1072, 0]
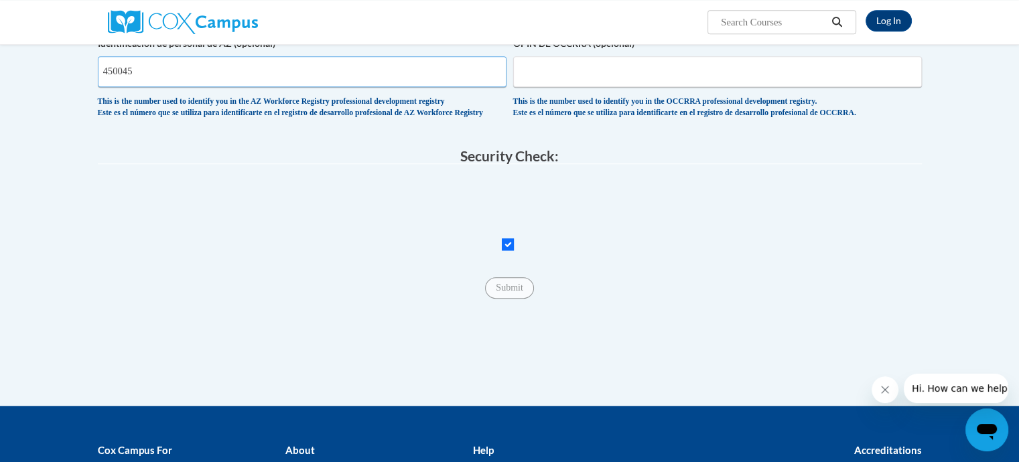
type input "450045"
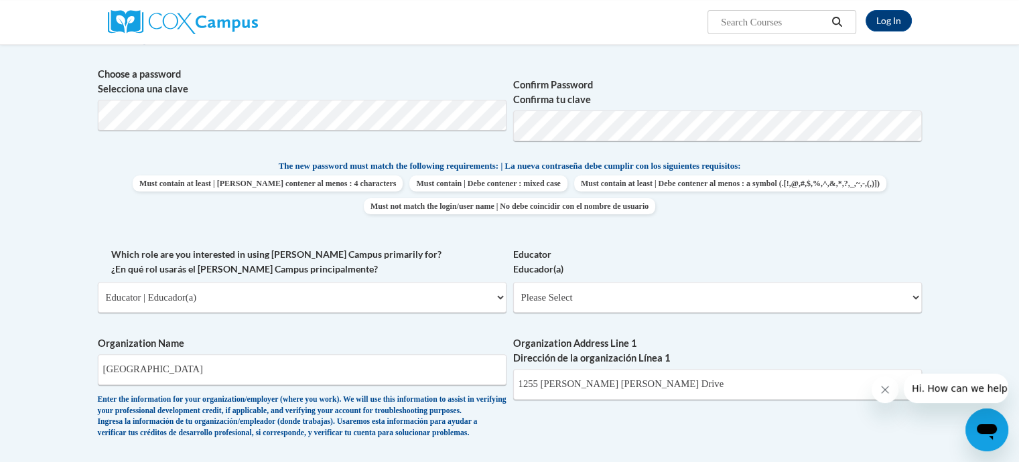
scroll to position [402, 0]
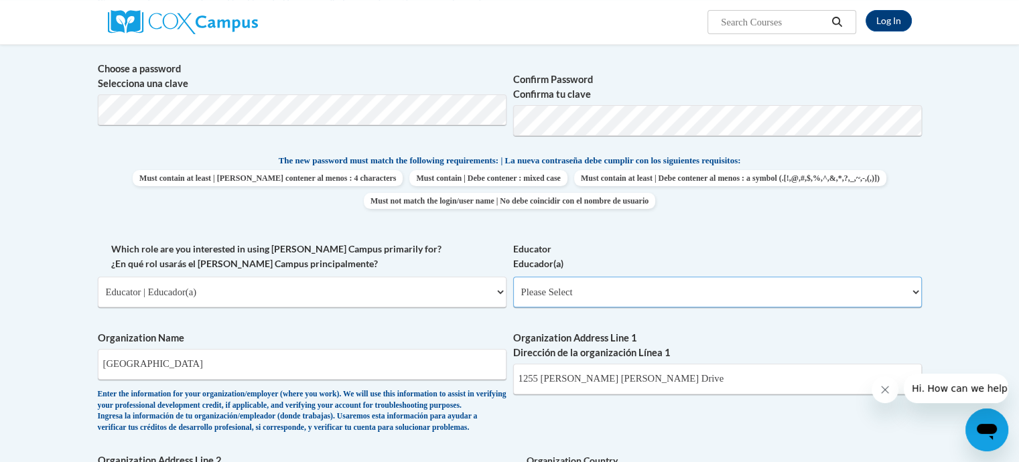
click at [597, 288] on select "Please Select Early Learning/Daycare Teacher/Family Home Care Provider | Maestr…" at bounding box center [717, 292] width 409 height 31
select select "5e2af403-4f2c-4e49-a02f-103e55d7b75b"
click at [513, 277] on select "Please Select Early Learning/Daycare Teacher/Family Home Care Provider | Maestr…" at bounding box center [717, 292] width 409 height 31
select select "null"
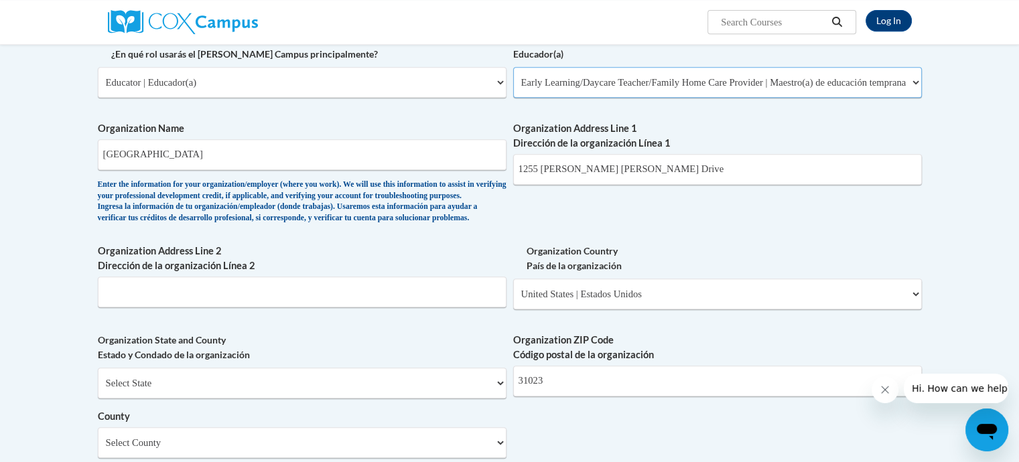
scroll to position [670, 0]
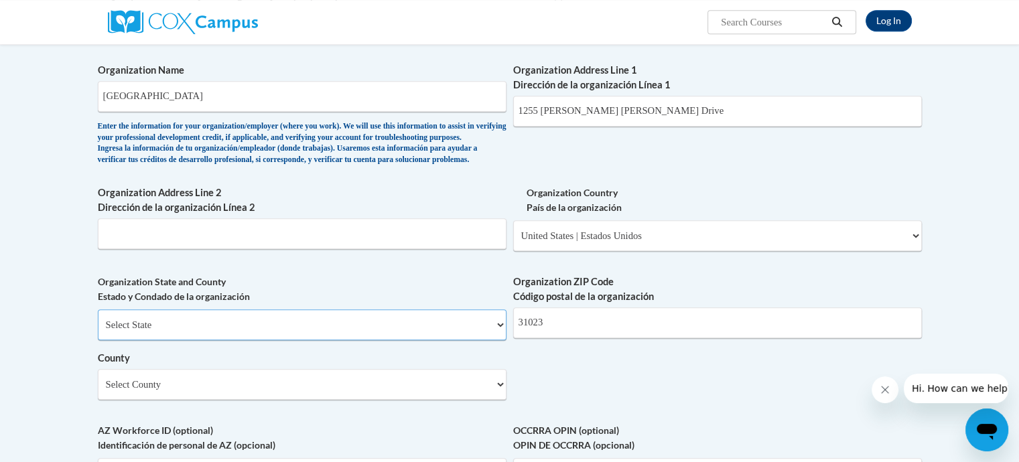
click at [397, 340] on select "Select State Alabama Alaska Arizona Arkansas California Colorado Connecticut De…" at bounding box center [302, 325] width 409 height 31
click at [204, 340] on select "Select State Alabama Alaska Arizona Arkansas California Colorado Connecticut De…" at bounding box center [302, 325] width 409 height 31
select select "Georgia"
click at [98, 331] on select "Select State Alabama Alaska Arizona Arkansas California Colorado Connecticut De…" at bounding box center [302, 325] width 409 height 31
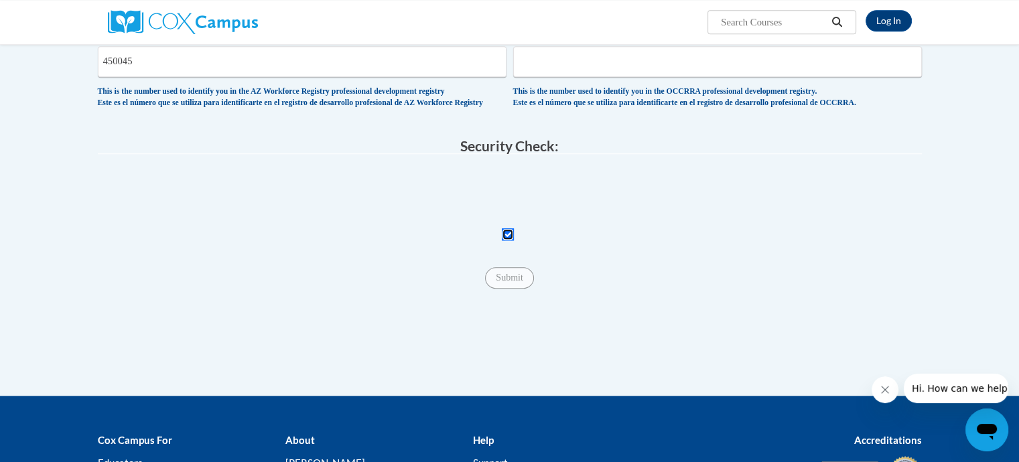
click at [511, 241] on input "Checkbox" at bounding box center [508, 235] width 12 height 12
checkbox input "true"
click at [501, 289] on input "Submit" at bounding box center [509, 277] width 48 height 21
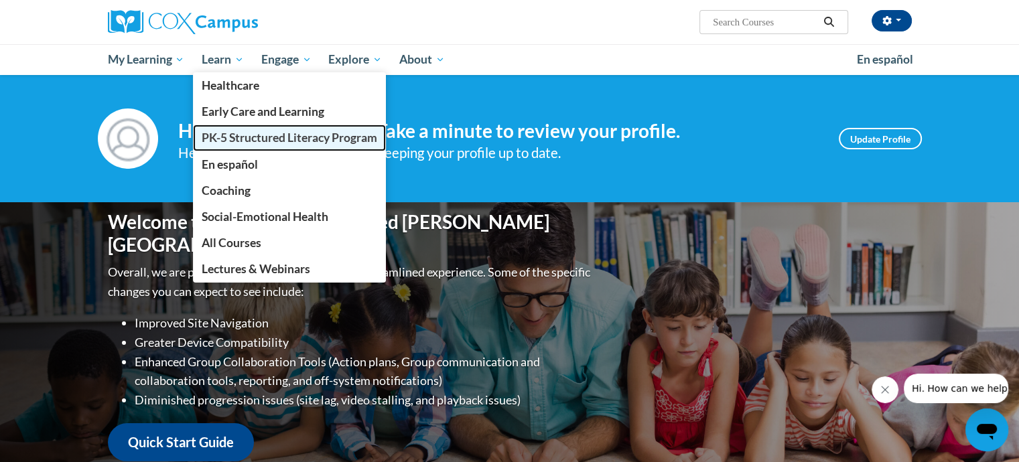
click at [249, 133] on span "PK-5 Structured Literacy Program" at bounding box center [290, 138] width 176 height 14
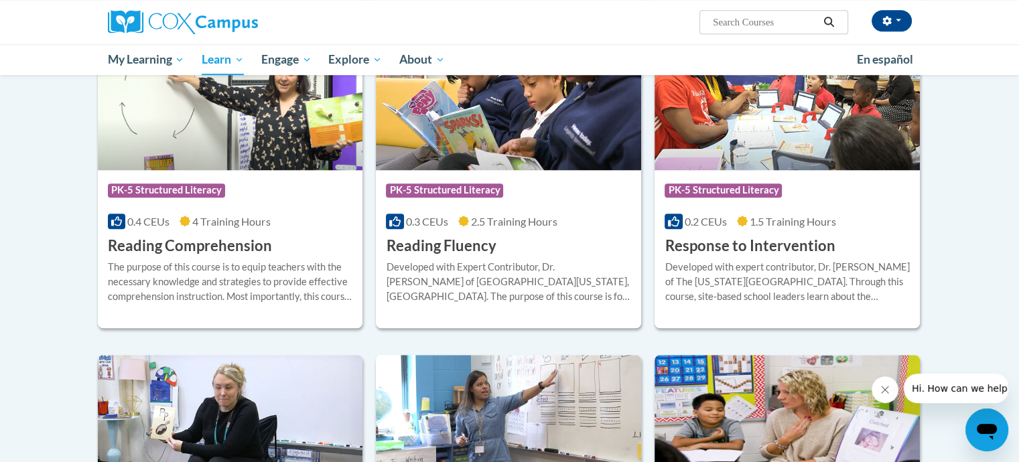
scroll to position [1102, 0]
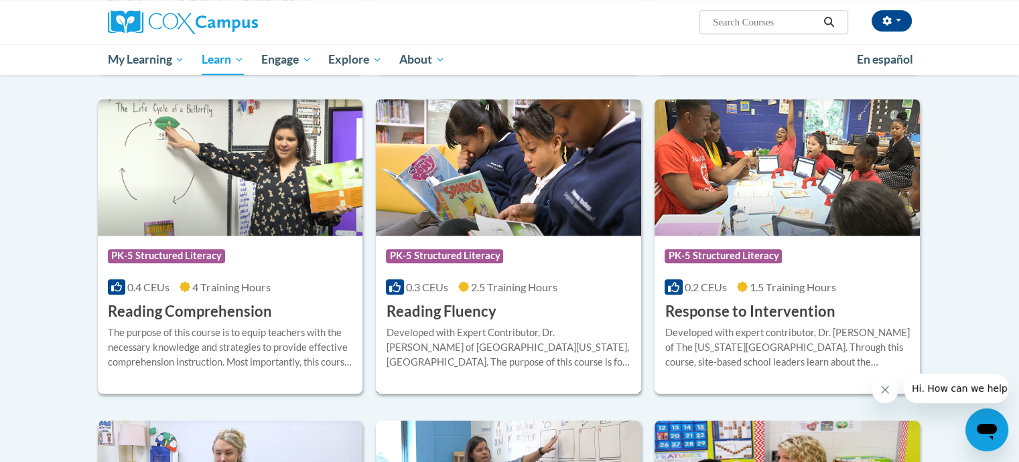
click at [462, 295] on div "Course Category: PK-5 Structured Literacy 0.3 CEUs 2.5 Training Hours COURSE Re…" at bounding box center [508, 279] width 265 height 86
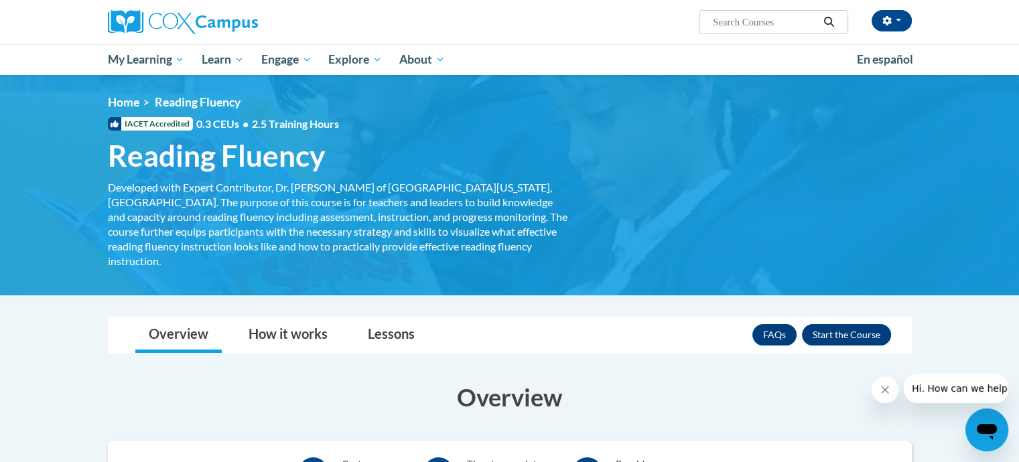
scroll to position [134, 0]
